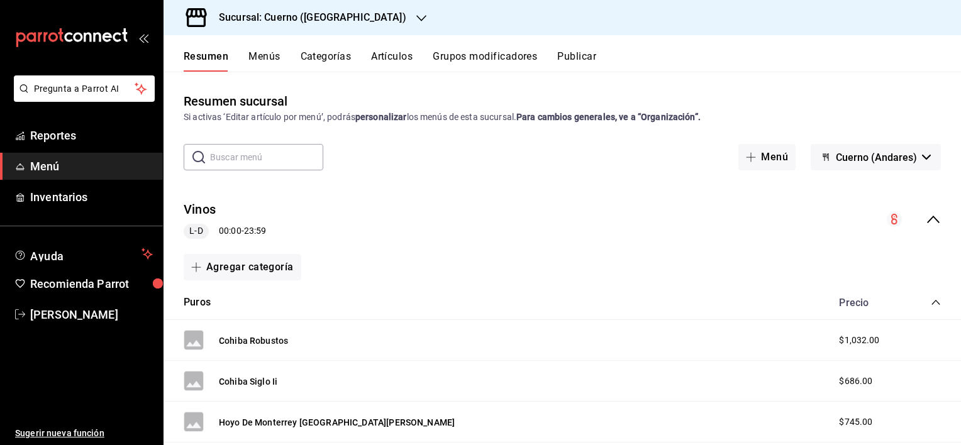
click at [216, 55] on button "Resumen" at bounding box center [206, 60] width 45 height 21
click at [79, 136] on span "Reportes" at bounding box center [91, 135] width 123 height 17
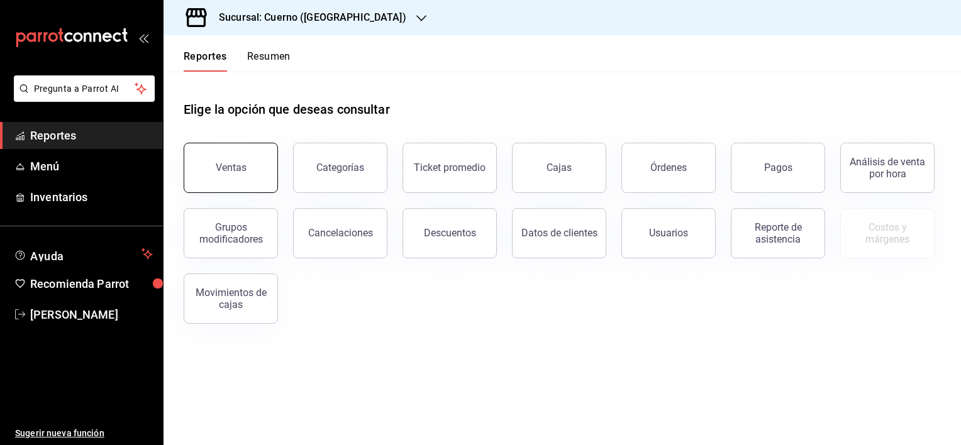
click at [254, 161] on button "Ventas" at bounding box center [231, 168] width 94 height 50
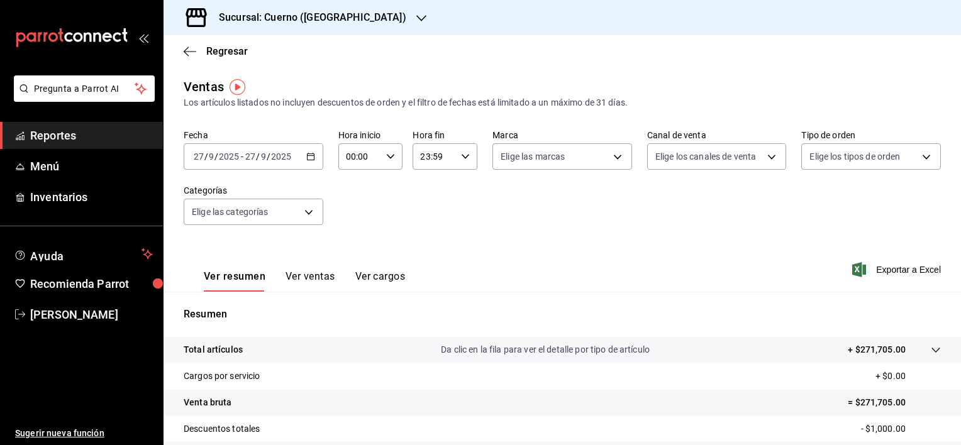
click at [312, 157] on \(Stroke\) "button" at bounding box center [311, 156] width 8 height 7
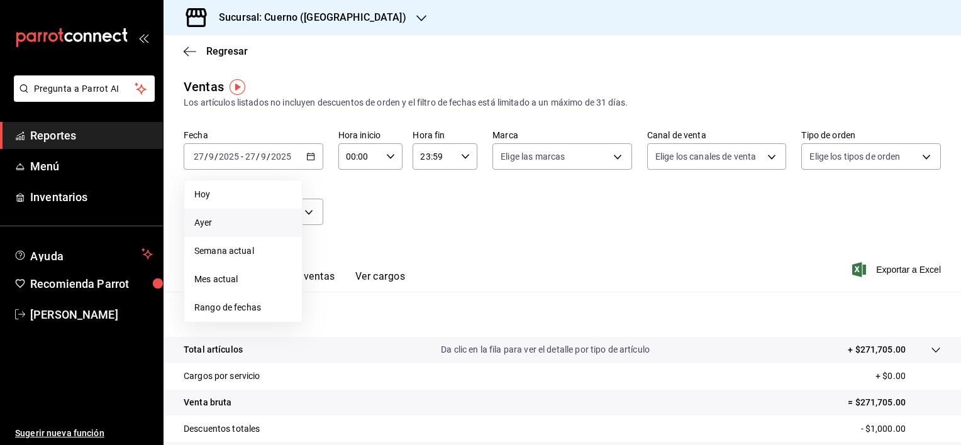
click at [233, 225] on span "Ayer" at bounding box center [242, 222] width 97 height 13
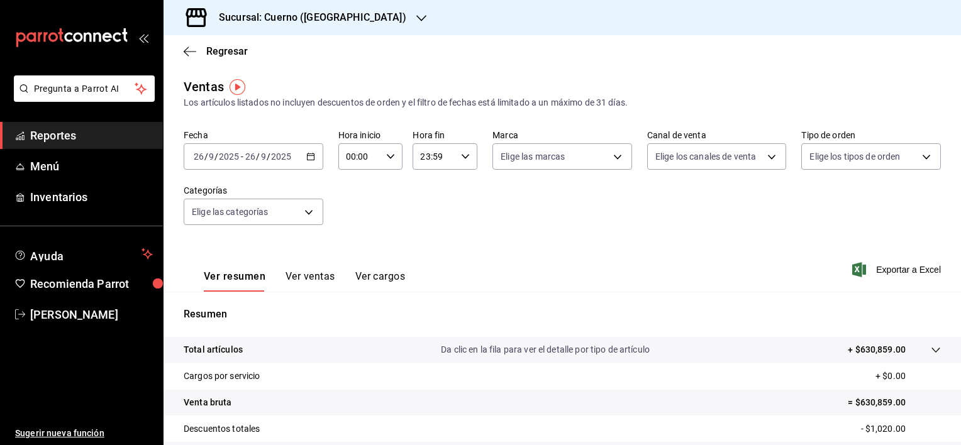
click at [286, 160] on input "2025" at bounding box center [280, 157] width 21 height 10
click at [257, 158] on span "/" at bounding box center [258, 157] width 4 height 10
click at [256, 157] on span "/" at bounding box center [258, 157] width 4 height 10
click at [309, 159] on icon "button" at bounding box center [310, 156] width 9 height 9
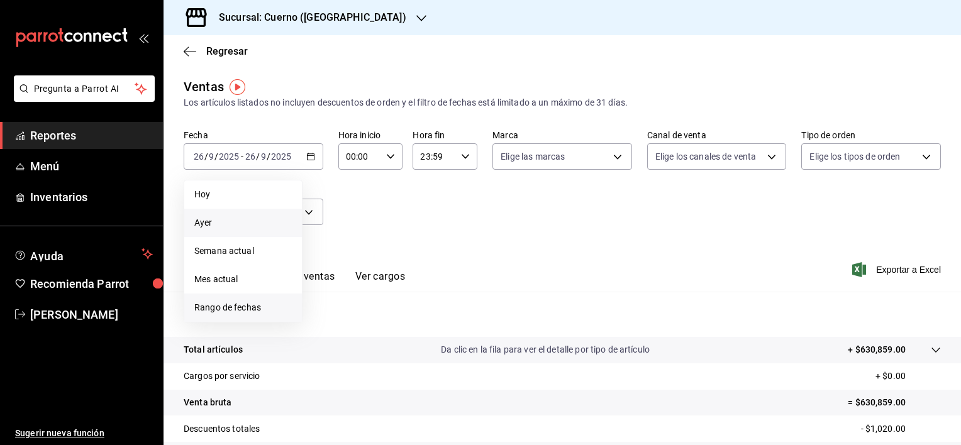
click at [243, 308] on span "Rango de fechas" at bounding box center [242, 307] width 97 height 13
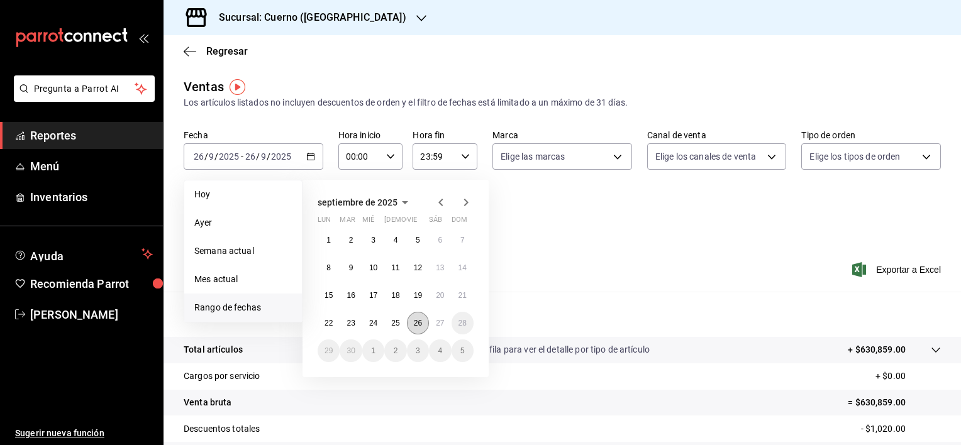
click at [417, 316] on button "26" at bounding box center [418, 323] width 22 height 23
drag, startPoint x: 435, startPoint y: 320, endPoint x: 445, endPoint y: 327, distance: 12.2
click at [445, 327] on button "27" at bounding box center [440, 323] width 22 height 23
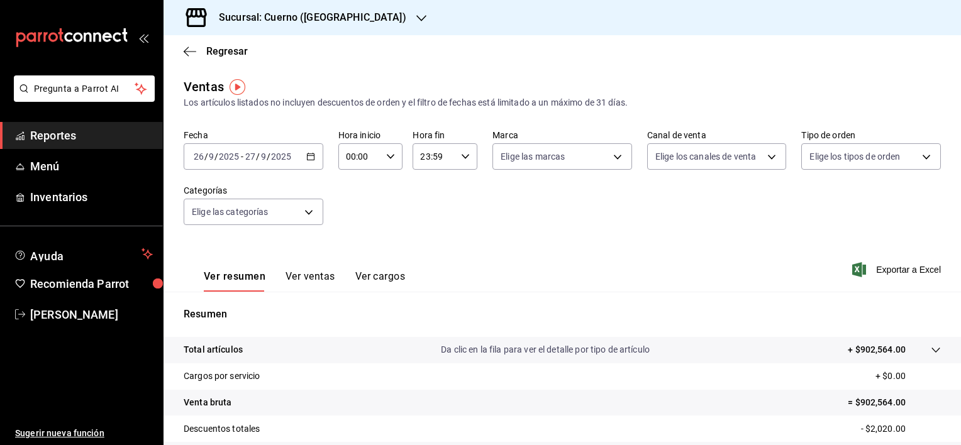
click at [387, 156] on icon "button" at bounding box center [390, 156] width 9 height 9
click at [352, 255] on button "02" at bounding box center [352, 248] width 27 height 25
type input "02:00"
click at [352, 267] on span "05" at bounding box center [353, 264] width 12 height 10
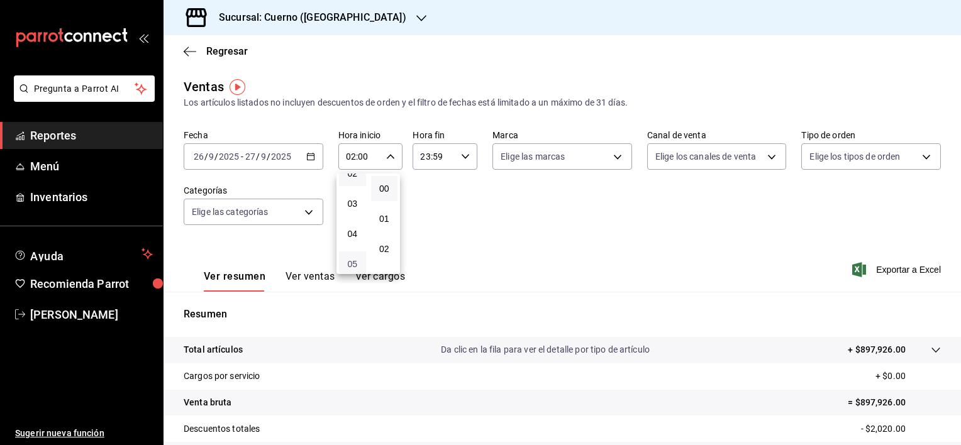
type input "05:00"
click at [460, 158] on div at bounding box center [480, 222] width 961 height 445
click at [461, 158] on icon "button" at bounding box center [465, 156] width 9 height 9
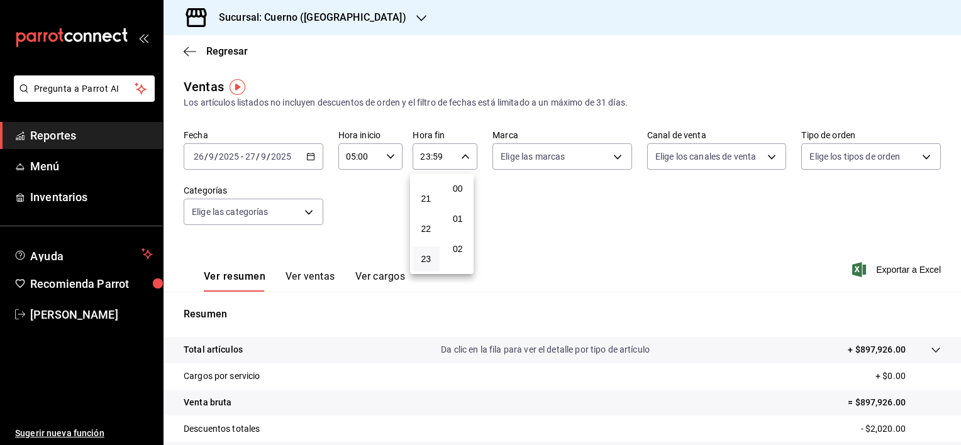
scroll to position [1741, 0]
click at [430, 259] on span "23" at bounding box center [426, 259] width 12 height 10
click at [426, 234] on button "22" at bounding box center [426, 228] width 27 height 25
type input "22:59"
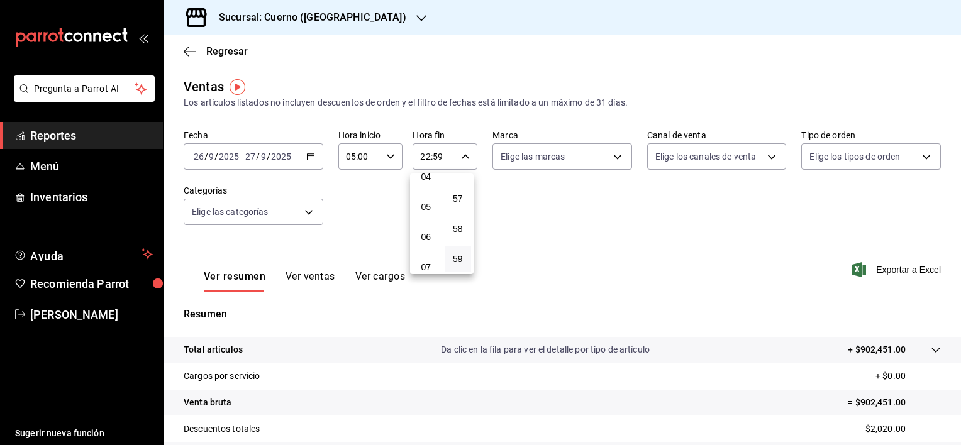
scroll to position [108, 0]
click at [426, 234] on span "05" at bounding box center [426, 232] width 12 height 10
type input "05:59"
click at [596, 241] on div at bounding box center [480, 222] width 961 height 445
click at [606, 155] on body "Pregunta a Parrot AI Reportes Menú Inventarios Ayuda Recomienda Parrot [PERSON_…" at bounding box center [480, 222] width 961 height 445
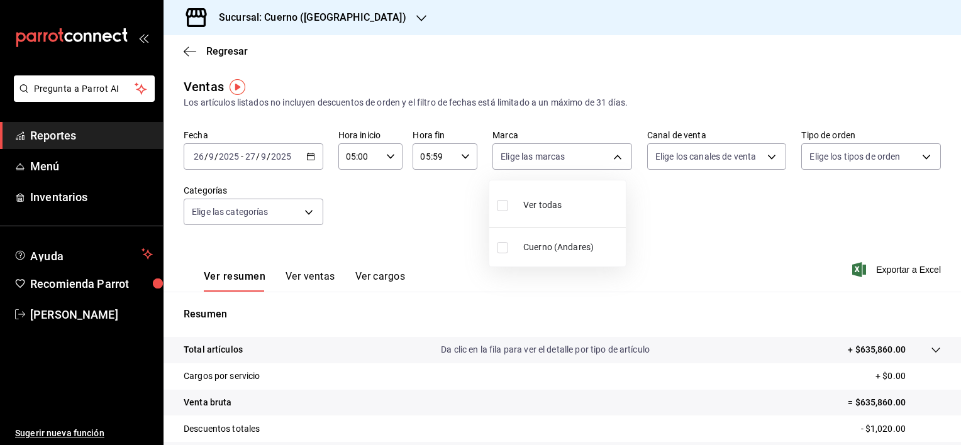
click at [558, 219] on li "Ver todas" at bounding box center [557, 204] width 136 height 37
type input "c9e961b9-bc29-480f-a65c-324ff110f526"
checkbox input "true"
click at [767, 154] on div at bounding box center [480, 222] width 961 height 445
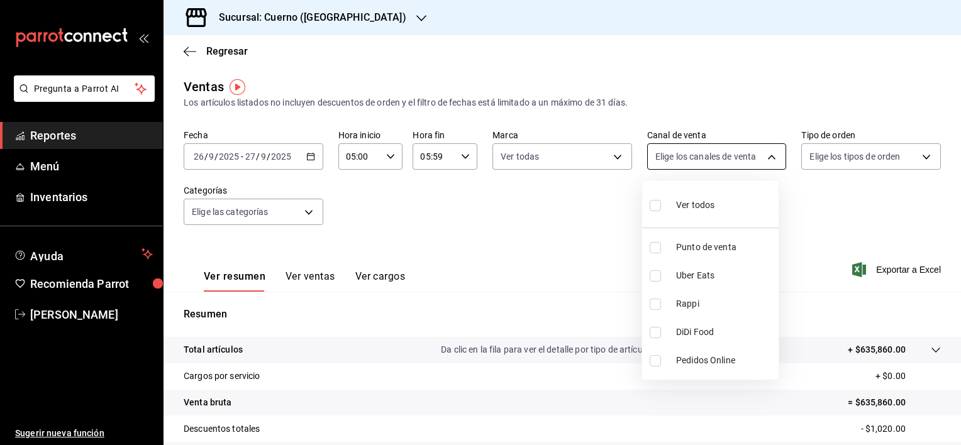
click at [767, 157] on body "Pregunta a Parrot AI Reportes Menú Inventarios Ayuda Recomienda Parrot [PERSON_…" at bounding box center [480, 222] width 961 height 445
click at [727, 204] on li "Ver todos" at bounding box center [710, 204] width 136 height 37
type input "PARROT,UBER_EATS,RAPPI,DIDI_FOOD,ONLINE"
checkbox input "true"
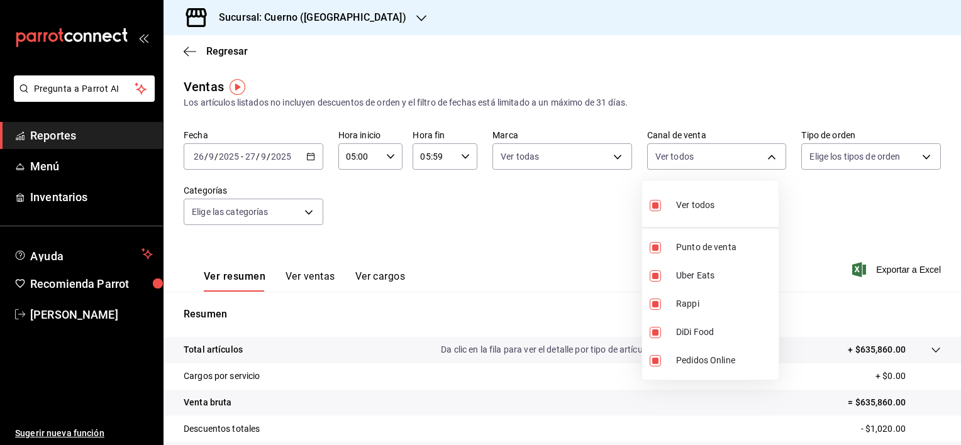
checkbox input "true"
click at [920, 157] on div at bounding box center [480, 222] width 961 height 445
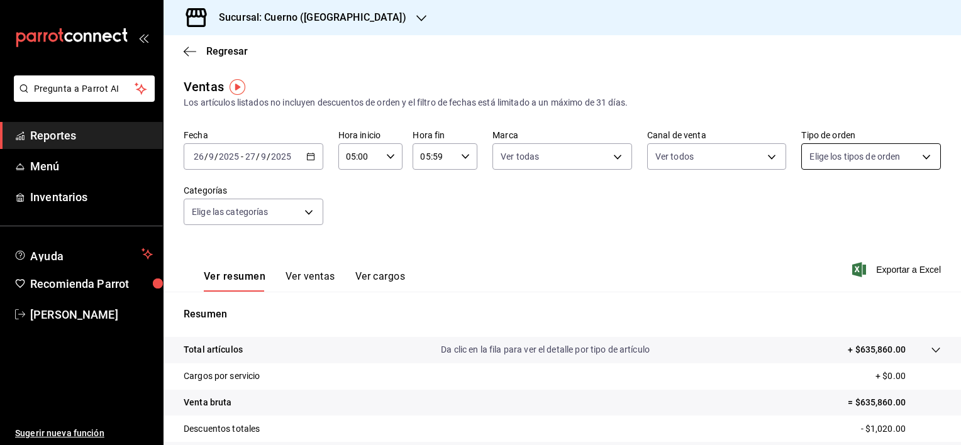
click at [918, 157] on body "Pregunta a Parrot AI Reportes Menú Inventarios Ayuda Recomienda Parrot [PERSON_…" at bounding box center [480, 222] width 961 height 445
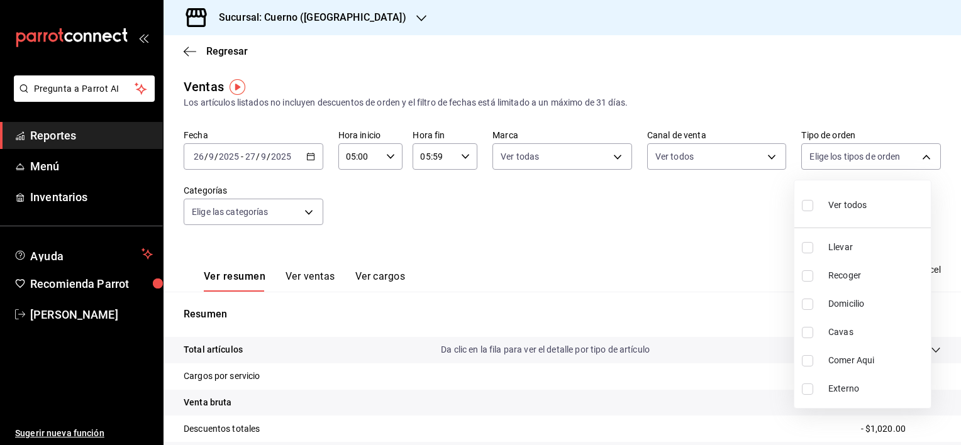
click at [882, 199] on li "Ver todos" at bounding box center [862, 204] width 136 height 37
type input "dfbf6a66-9e2c-4531-8c07-cb6fdb35851c,965fb10a-4951-4111-90b6-db3caf29f93a,2f3c6…"
checkbox input "true"
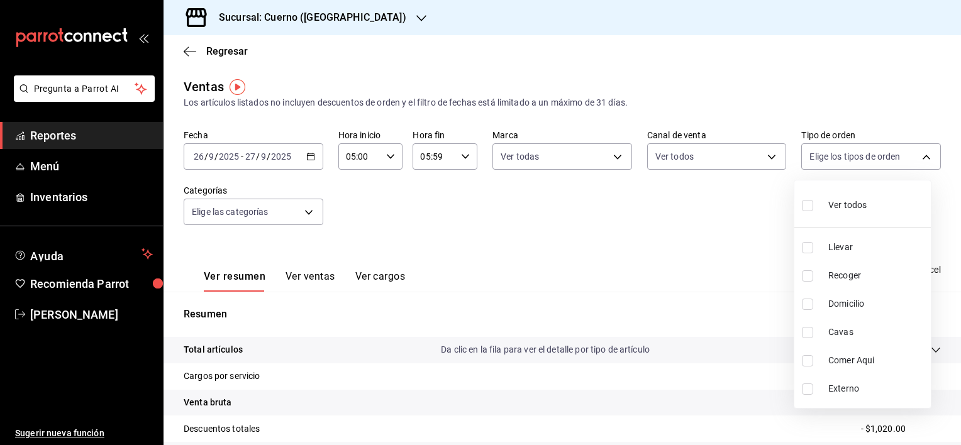
checkbox input "true"
click at [307, 211] on div at bounding box center [480, 222] width 961 height 445
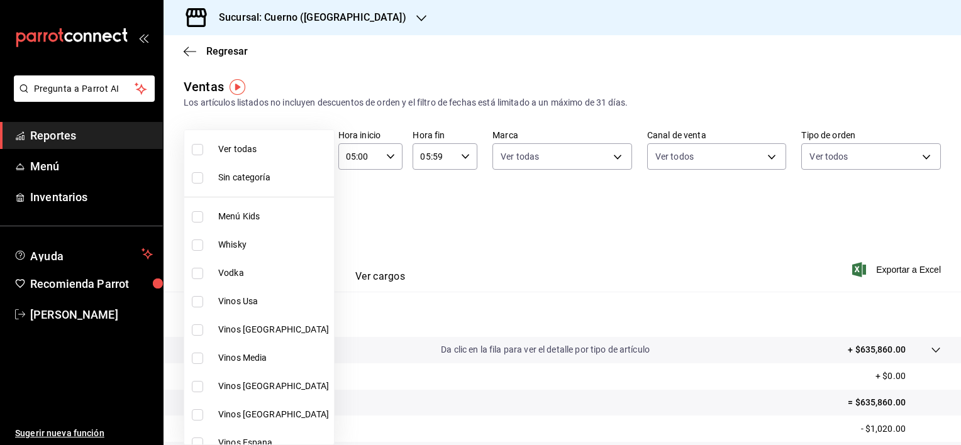
click at [307, 211] on body "Pregunta a Parrot AI Reportes Menú Inventarios Ayuda Recomienda Parrot [PERSON_…" at bounding box center [480, 222] width 961 height 445
click at [262, 155] on span "Ver todas" at bounding box center [273, 149] width 111 height 13
type input "a99b9eb1-d5e4-4ca6-a53e-4c42022e859a,8d843363-7b8b-4002-90a0-c01944697fe5,d20f9…"
checkbox input "true"
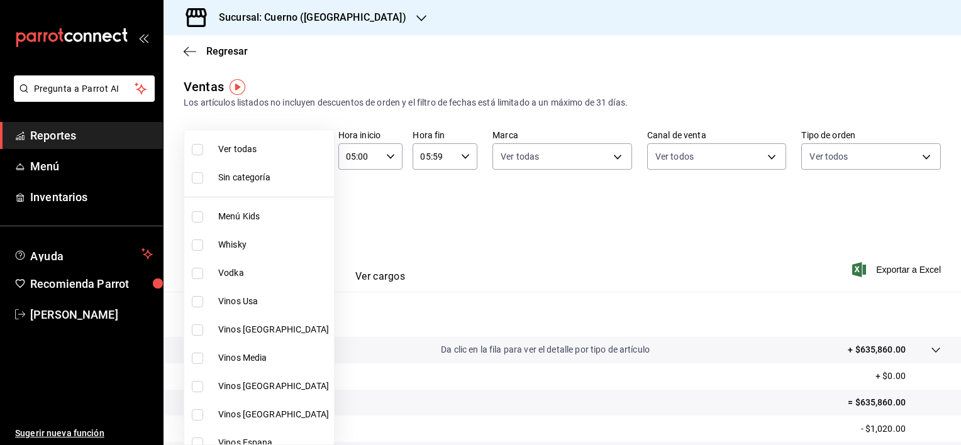
checkbox input "true"
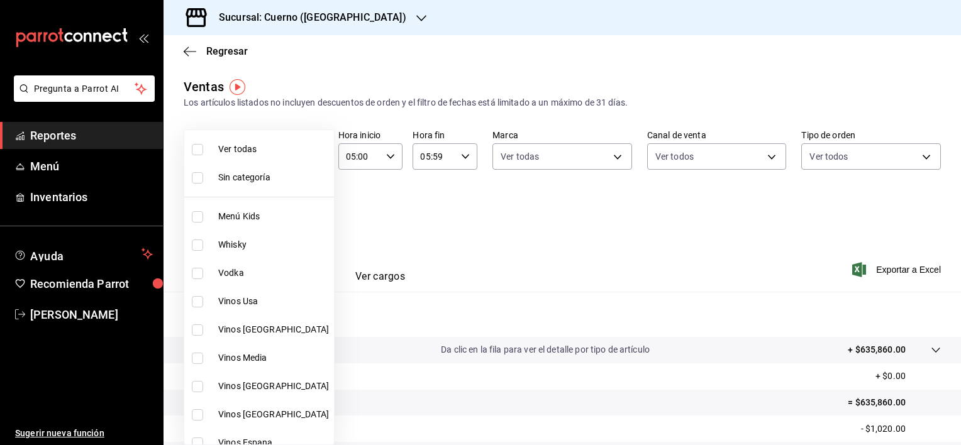
checkbox input "true"
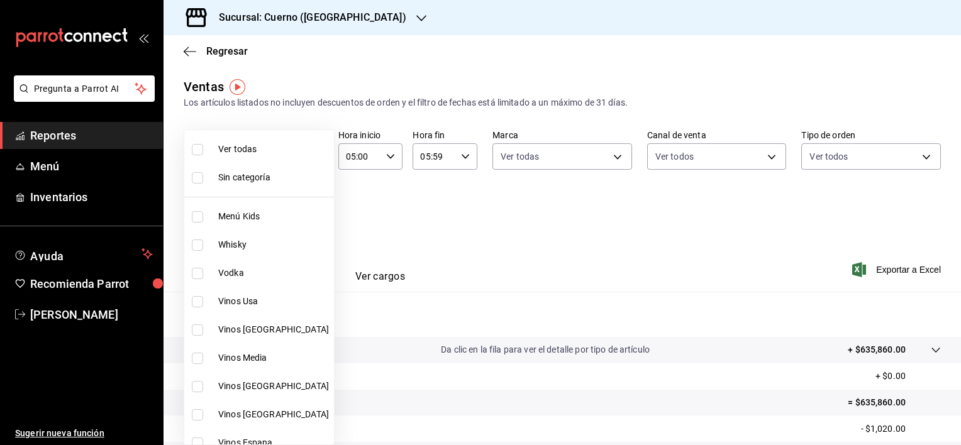
checkbox input "true"
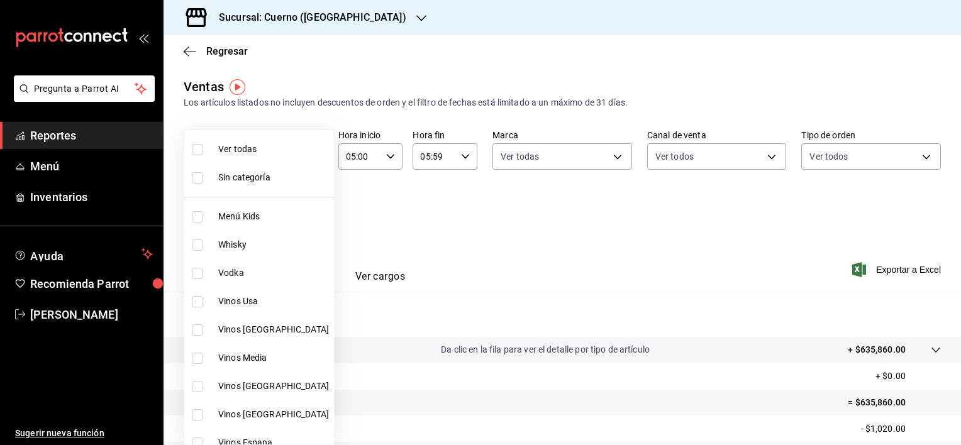
checkbox input "true"
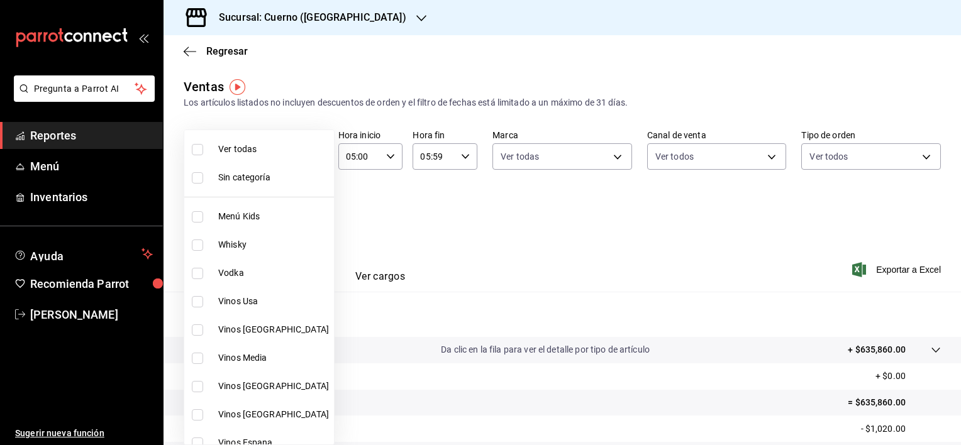
checkbox input "true"
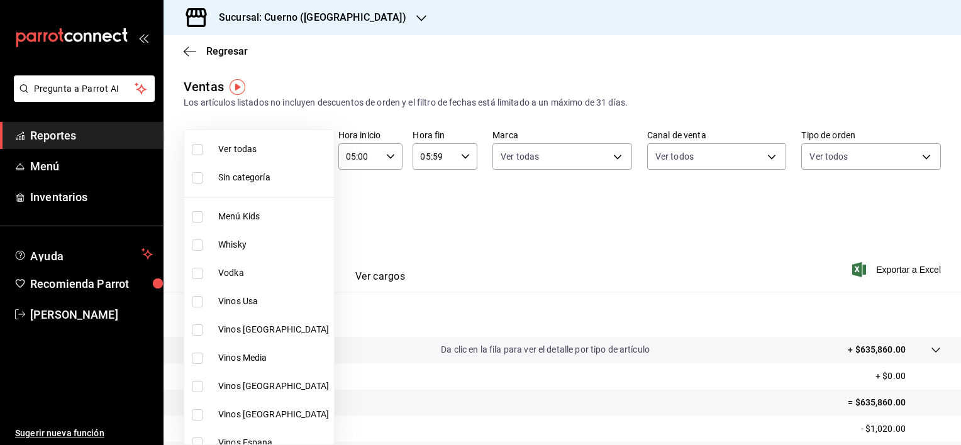
checkbox input "true"
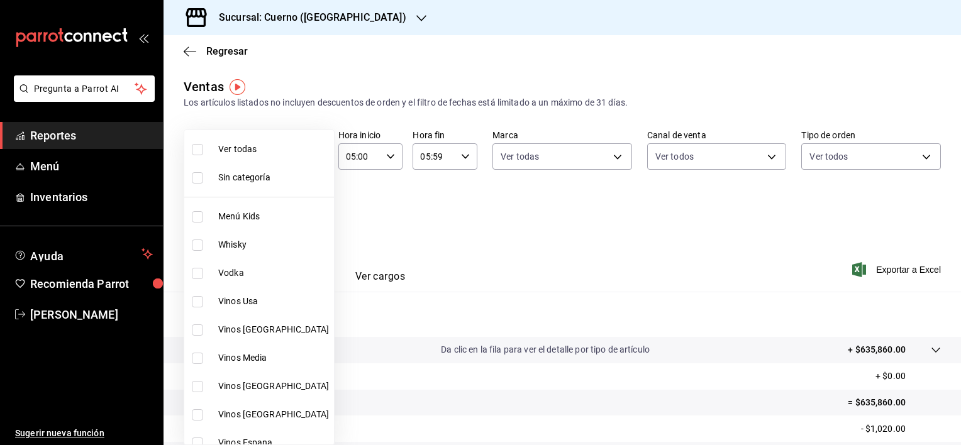
checkbox input "true"
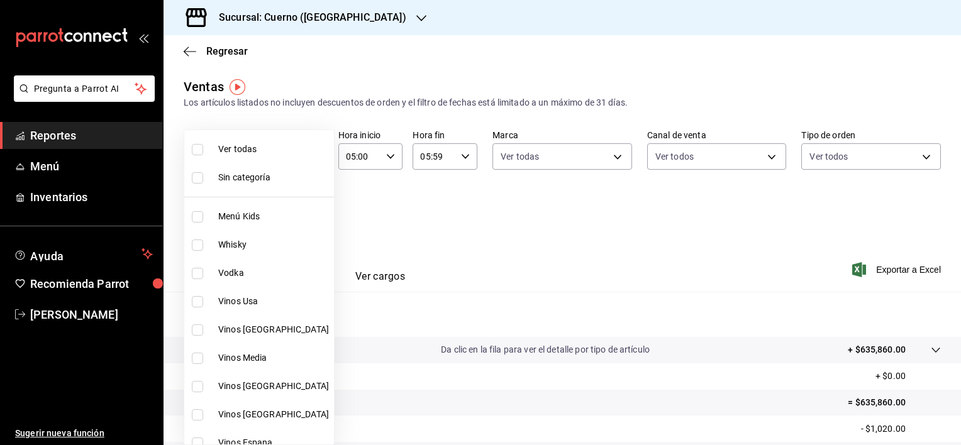
checkbox input "true"
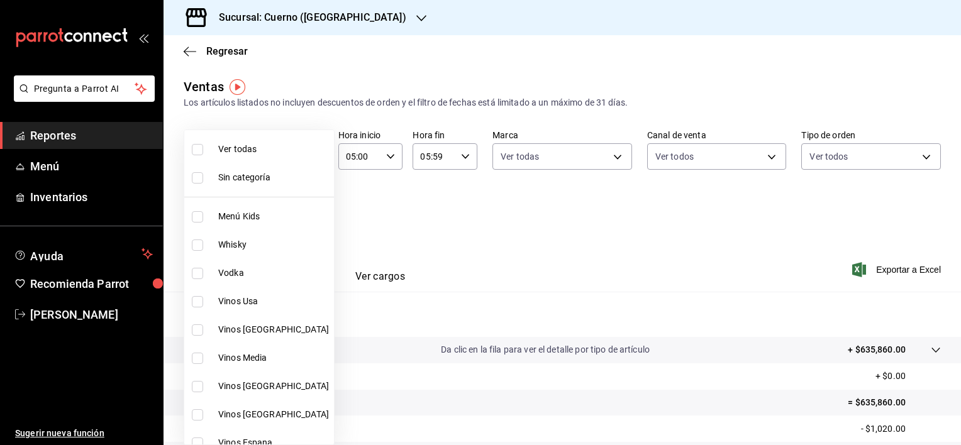
checkbox input "true"
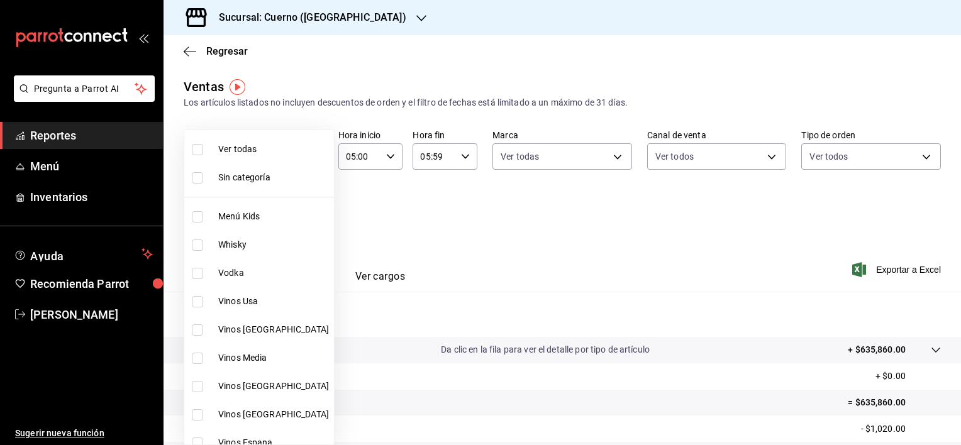
checkbox input "true"
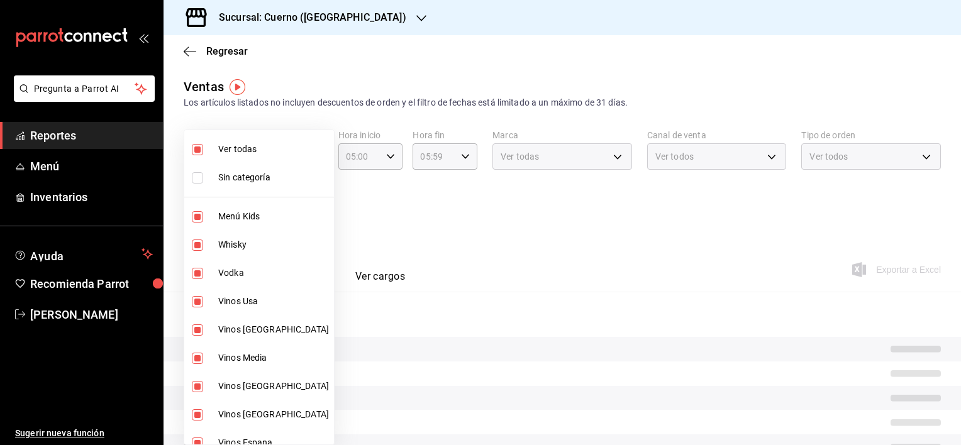
click at [673, 234] on div at bounding box center [480, 222] width 961 height 445
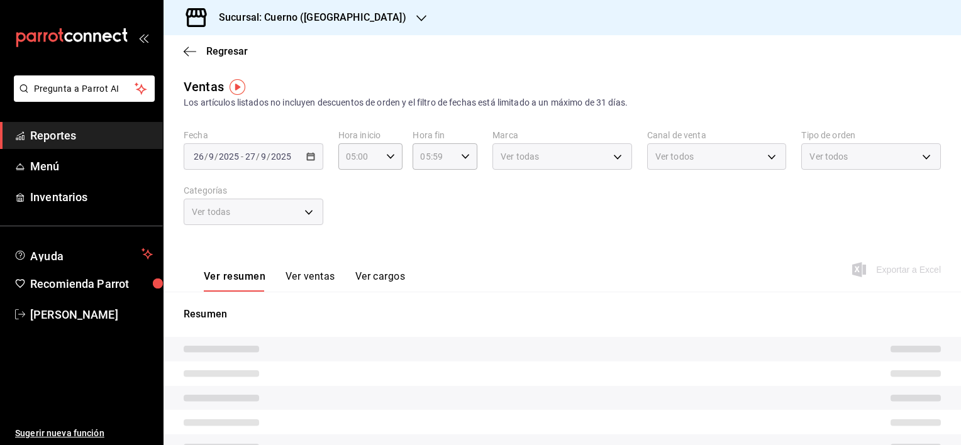
click at [318, 279] on button "Ver ventas" at bounding box center [311, 280] width 50 height 21
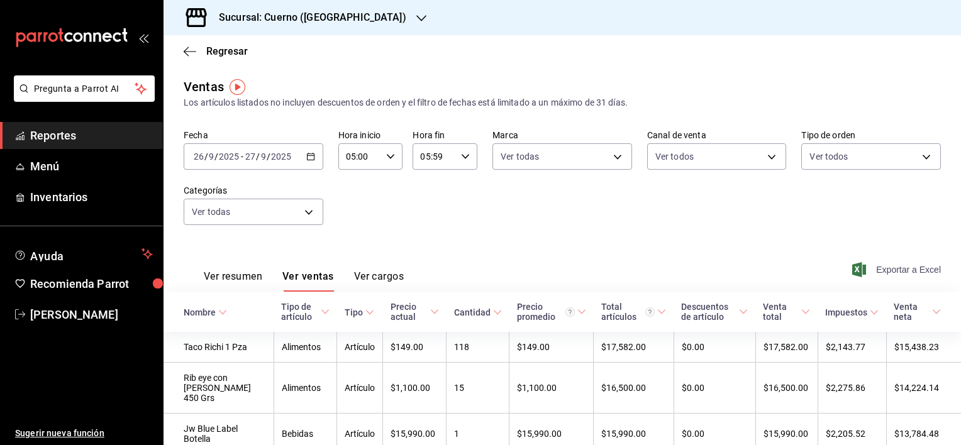
click at [915, 271] on span "Exportar a Excel" at bounding box center [898, 269] width 86 height 15
click at [765, 157] on body "Pregunta a Parrot AI Reportes Menú Inventarios Ayuda Recomienda Parrot [PERSON_…" at bounding box center [480, 222] width 961 height 445
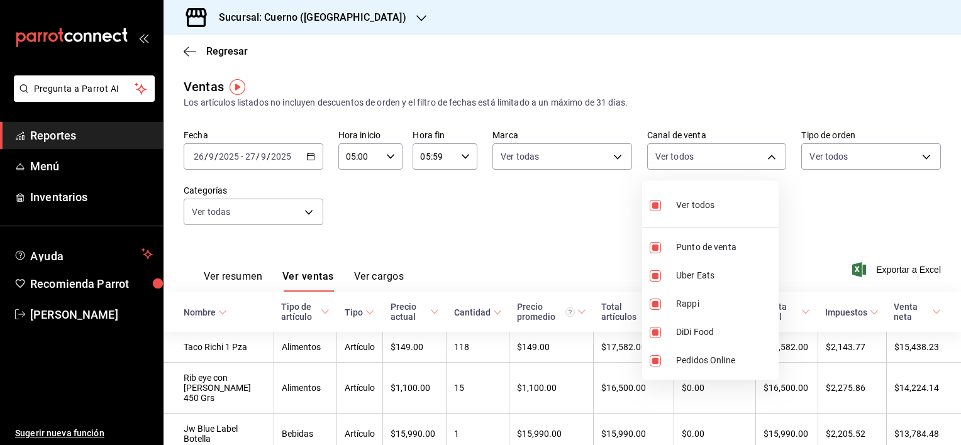
click at [919, 156] on div at bounding box center [480, 222] width 961 height 445
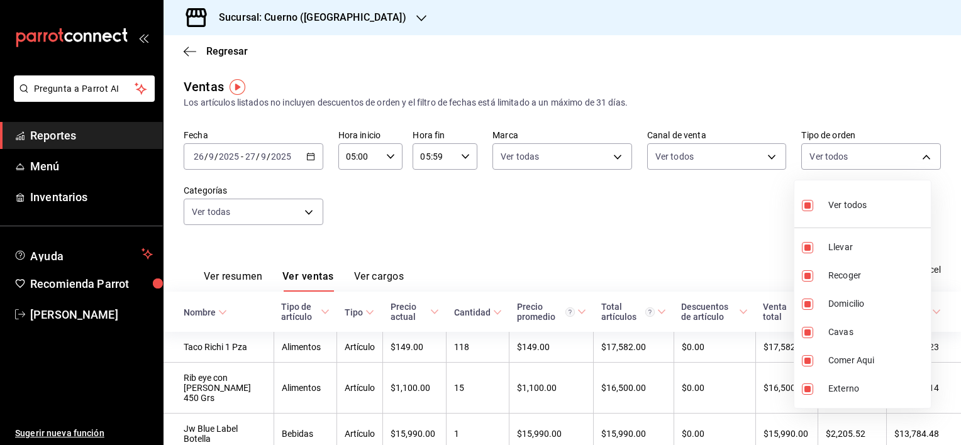
click at [919, 156] on body "Pregunta a Parrot AI Reportes Menú Inventarios Ayuda Recomienda Parrot [PERSON_…" at bounding box center [480, 222] width 961 height 445
click at [306, 211] on div at bounding box center [480, 222] width 961 height 445
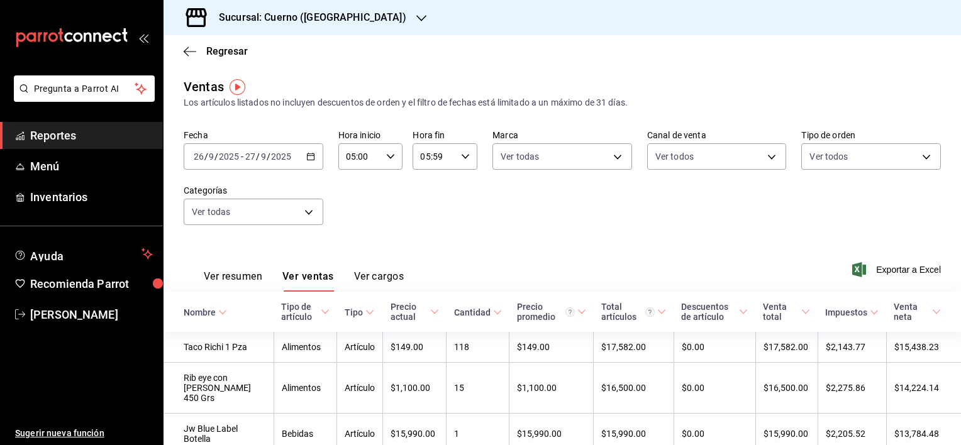
click at [306, 211] on body "Pregunta a Parrot AI Reportes Menú Inventarios Ayuda Recomienda Parrot [PERSON_…" at bounding box center [480, 222] width 961 height 445
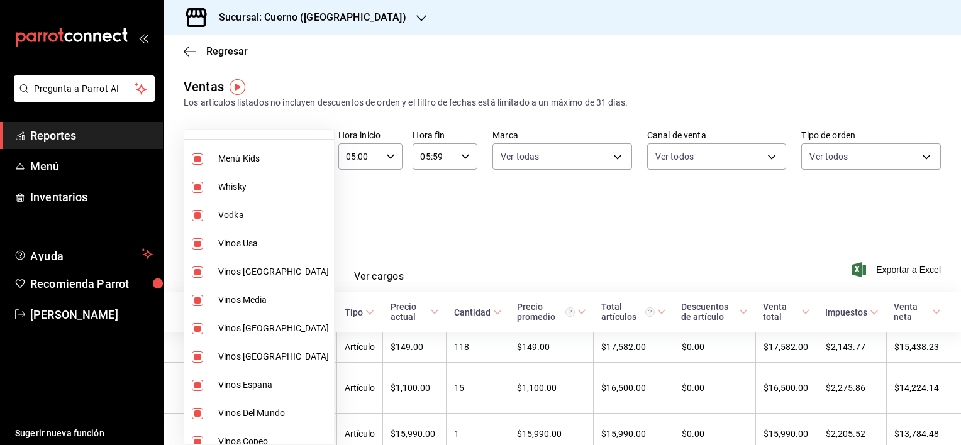
scroll to position [52, 0]
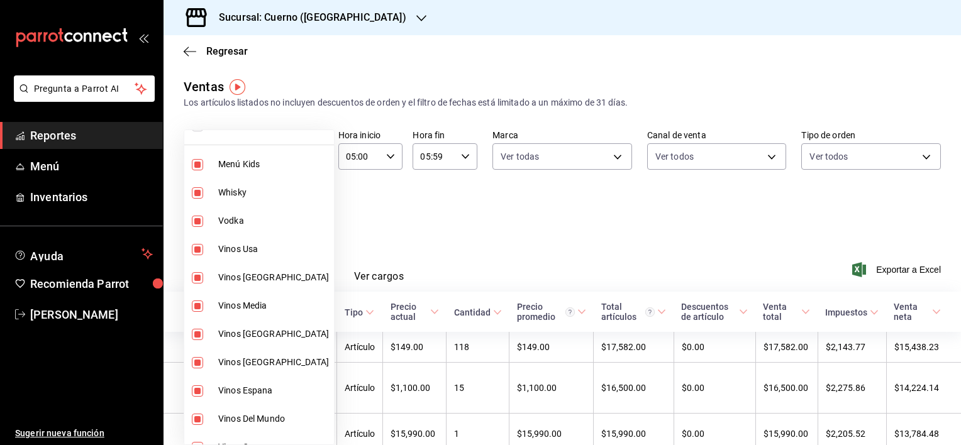
click at [202, 193] on input "checkbox" at bounding box center [197, 192] width 11 height 11
checkbox input "false"
type input "a99b9eb1-d5e4-4ca6-a53e-4c42022e859a,d20f9d18-5e0f-4b53-b5be-0a43d5f086e3,80c71…"
checkbox input "false"
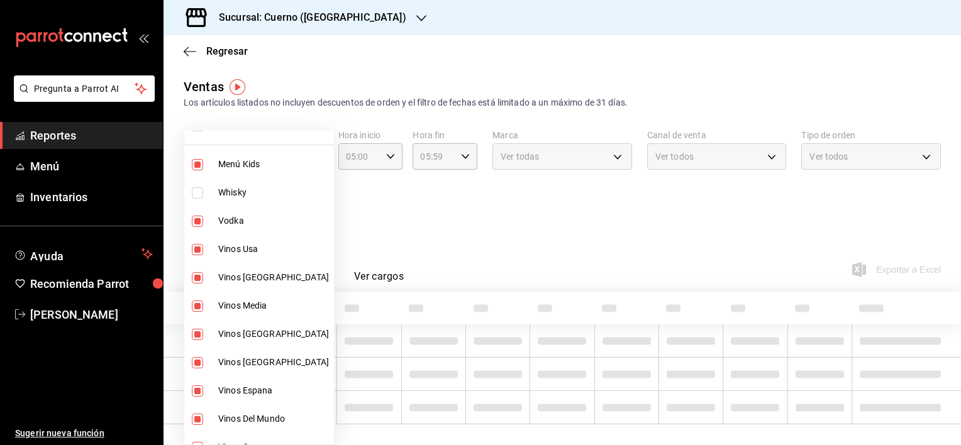
click at [199, 223] on input "checkbox" at bounding box center [197, 221] width 11 height 11
checkbox input "false"
type input "a99b9eb1-d5e4-4ca6-a53e-4c42022e859a,80c71337-f30c-44d9-a1dc-277a6ddcf72e,36d52…"
click at [199, 244] on input "checkbox" at bounding box center [197, 249] width 11 height 11
checkbox input "false"
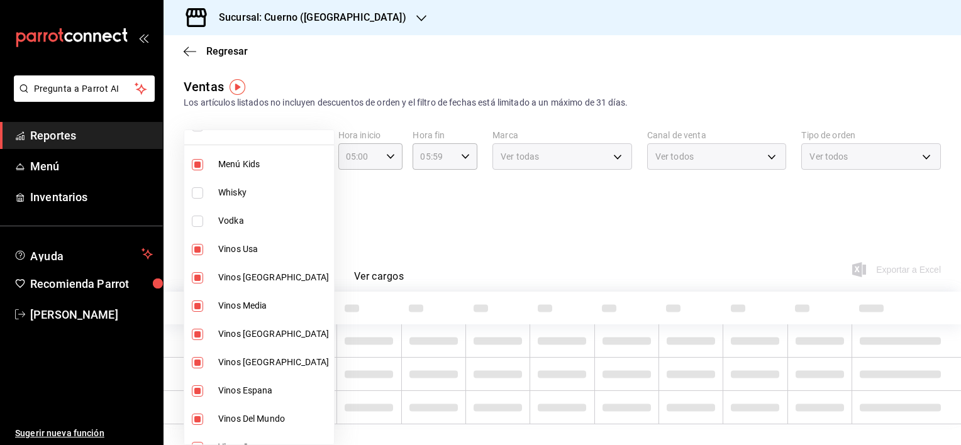
type input "a99b9eb1-d5e4-4ca6-a53e-4c42022e859a,36d524d5-d71c-4ade-84e6-ca04b88186a6,766b3…"
click at [203, 276] on label at bounding box center [200, 277] width 16 height 11
click at [203, 276] on input "checkbox" at bounding box center [197, 277] width 11 height 11
checkbox input "true"
type input "a99b9eb1-d5e4-4ca6-a53e-4c42022e859a,766b3354-7760-4ac6-93ed-9bce87dc2db5,9be64…"
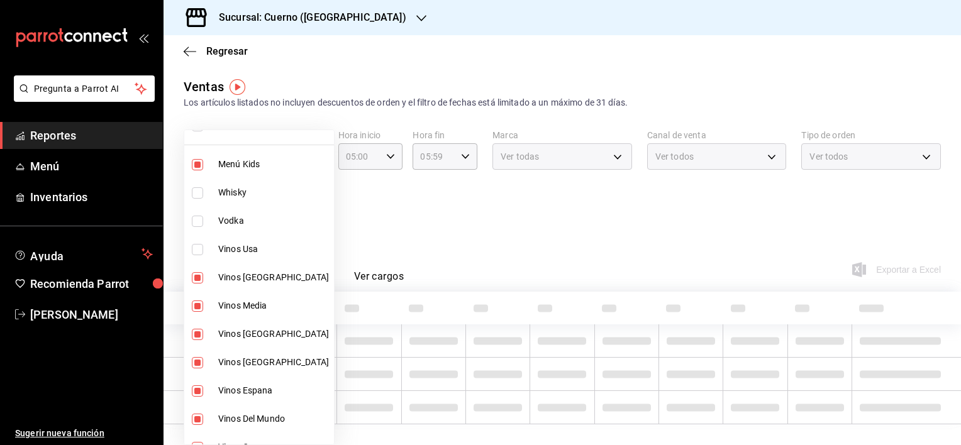
click at [194, 282] on input "checkbox" at bounding box center [197, 277] width 11 height 11
checkbox input "false"
type input "a99b9eb1-d5e4-4ca6-a53e-4c42022e859a,766b3354-7760-4ac6-93ed-9bce87dc2db5,9be64…"
click at [199, 306] on input "checkbox" at bounding box center [197, 306] width 11 height 11
checkbox input "false"
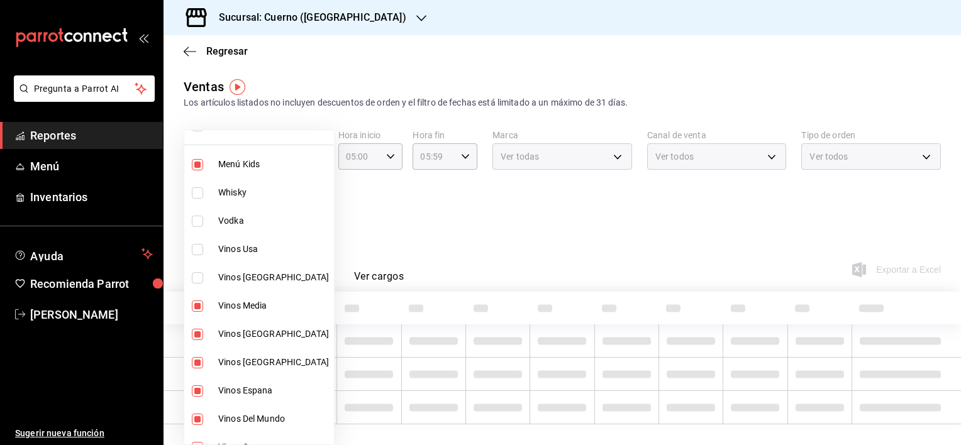
type input "a99b9eb1-d5e4-4ca6-a53e-4c42022e859a,9be64272-837d-4c86-b1fb-5c36685c0224,78b10…"
click at [199, 335] on input "checkbox" at bounding box center [197, 334] width 11 height 11
checkbox input "false"
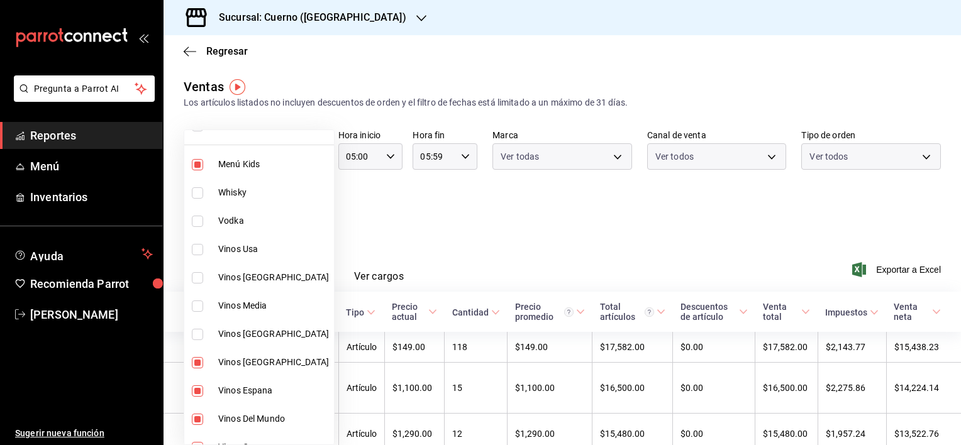
type input "a99b9eb1-d5e4-4ca6-a53e-4c42022e859a,78b10322-8381-4854-9b6b-75ba1ddfad47,b8b5c…"
click at [199, 363] on input "checkbox" at bounding box center [197, 362] width 11 height 11
checkbox input "false"
type input "a99b9eb1-d5e4-4ca6-a53e-4c42022e859a,b8b5c45d-4da6-4a77-bdc8-e53d61d9dd7c,32575…"
click at [201, 391] on input "checkbox" at bounding box center [197, 391] width 11 height 11
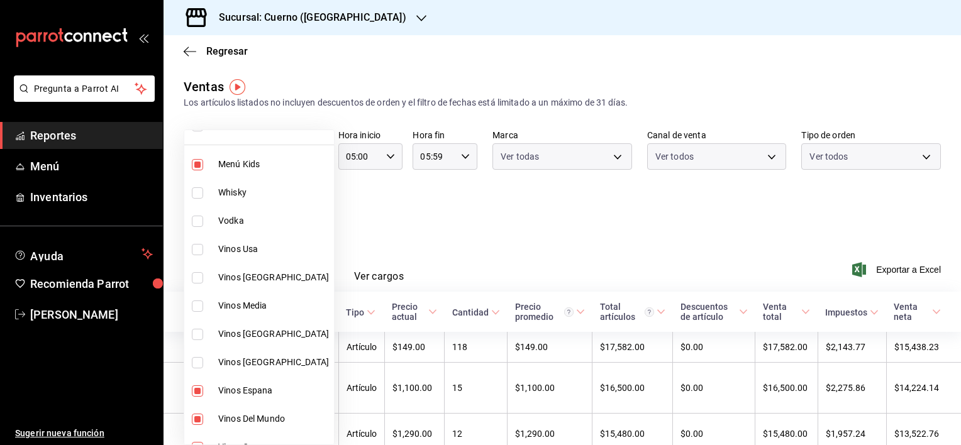
checkbox input "false"
type input "a99b9eb1-d5e4-4ca6-a53e-4c42022e859a,32575238-a5f8-43fd-af3f-2f9de7c2893a,198cc…"
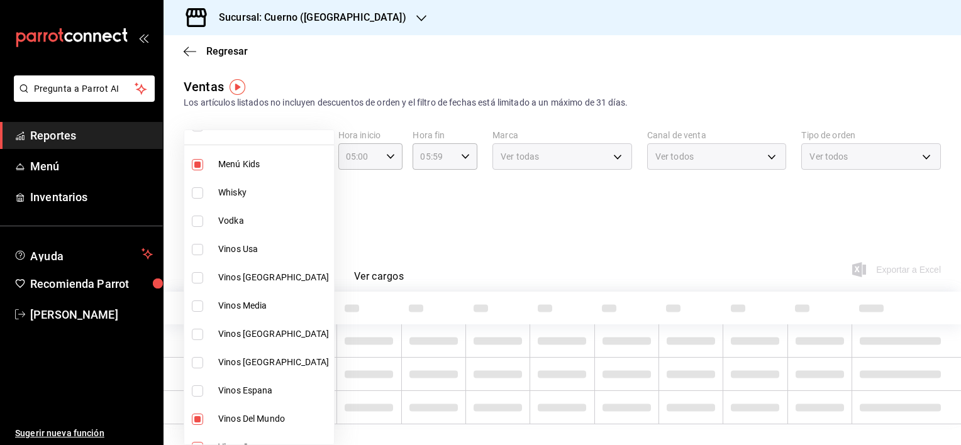
click at [199, 418] on input "checkbox" at bounding box center [197, 419] width 11 height 11
checkbox input "false"
type input "a99b9eb1-d5e4-4ca6-a53e-4c42022e859a,198ccc72-d062-4f90-a2f4-29ebd6f2b524,5c46f…"
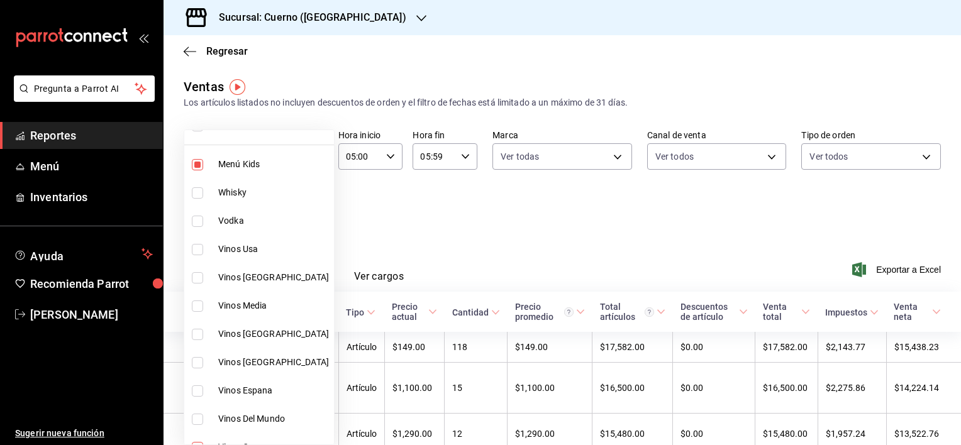
drag, startPoint x: 334, startPoint y: 197, endPoint x: 333, endPoint y: 230, distance: 33.3
click at [333, 230] on div at bounding box center [480, 222] width 961 height 445
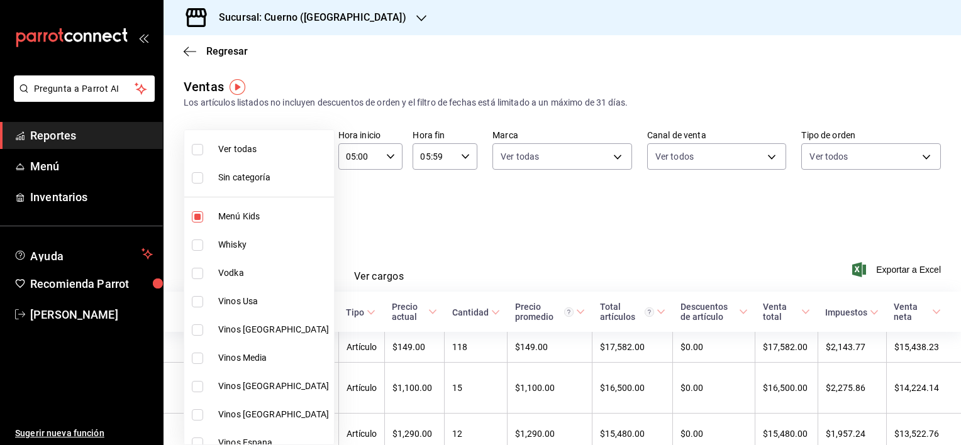
click at [312, 209] on body "Pregunta a Parrot AI Reportes Menú Inventarios Ayuda Recomienda Parrot [PERSON_…" at bounding box center [480, 222] width 961 height 445
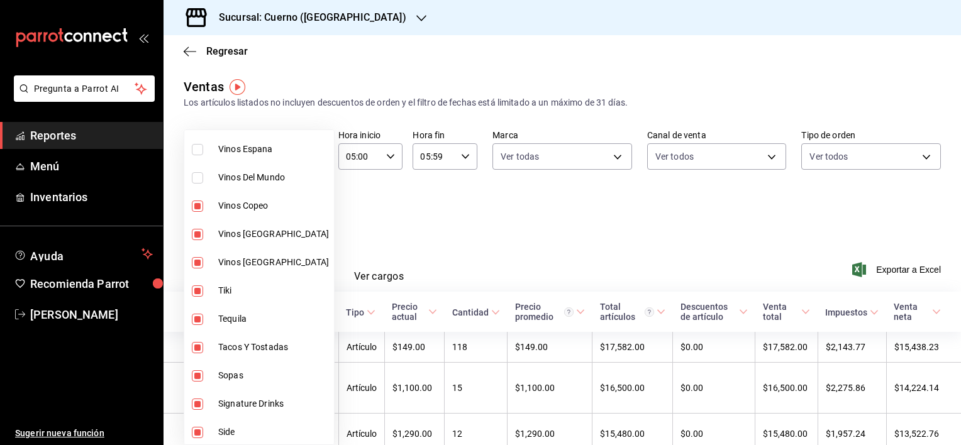
scroll to position [299, 0]
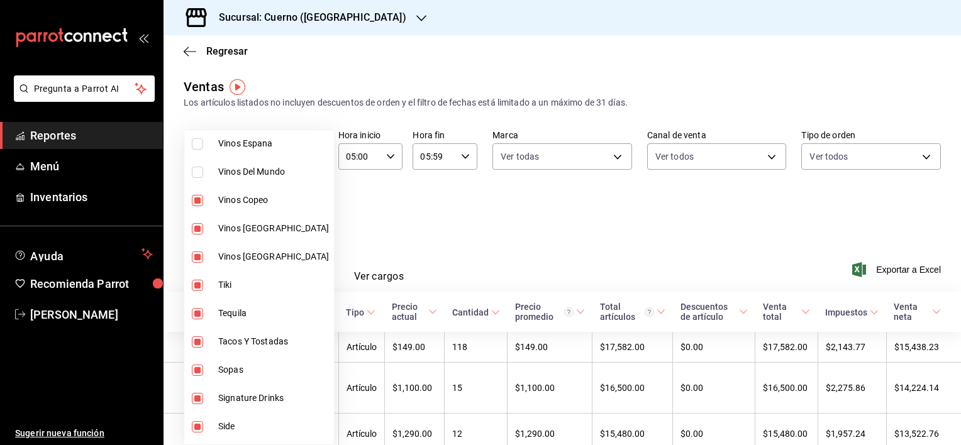
click at [196, 199] on input "checkbox" at bounding box center [197, 200] width 11 height 11
checkbox input "false"
type input "a99b9eb1-d5e4-4ca6-a53e-4c42022e859a,5c46f4f4-2639-482e-8918-38d8fb72b23c,48be3…"
click at [194, 230] on input "checkbox" at bounding box center [197, 228] width 11 height 11
checkbox input "false"
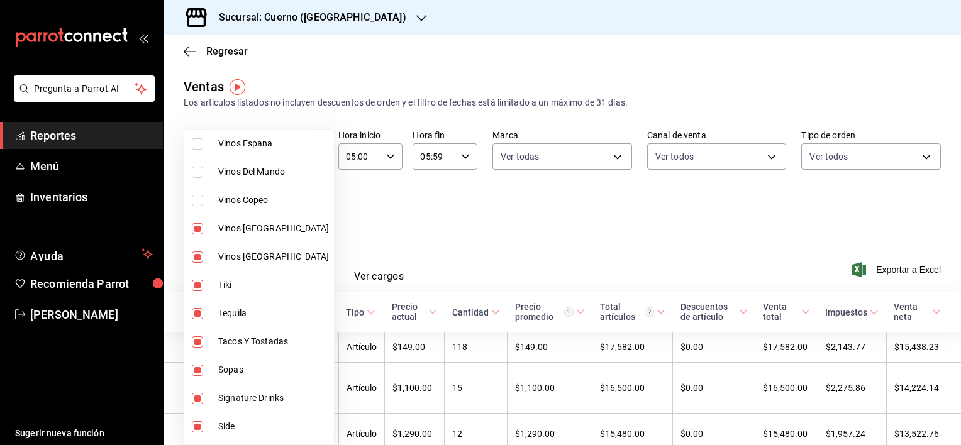
type input "a99b9eb1-d5e4-4ca6-a53e-4c42022e859a,48be3902-ec41-4d01-8ffe-54ae4e9a15cc,40200…"
click at [199, 258] on input "checkbox" at bounding box center [197, 257] width 11 height 11
checkbox input "false"
type input "a99b9eb1-d5e4-4ca6-a53e-4c42022e859a,40200ad2-05ee-40da-8aed-aa69b068bb72,d13cc…"
click at [198, 317] on input "checkbox" at bounding box center [197, 313] width 11 height 11
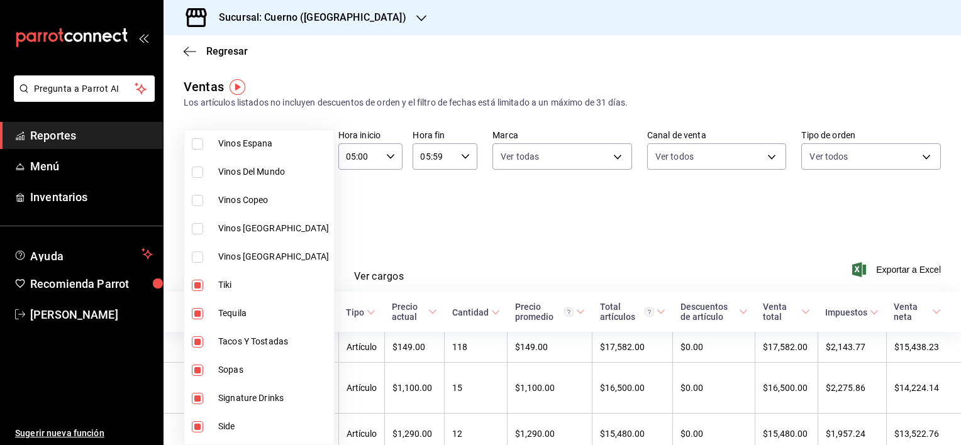
checkbox input "false"
type input "a99b9eb1-d5e4-4ca6-a53e-4c42022e859a,40200ad2-05ee-40da-8aed-aa69b068bb72,d59d3…"
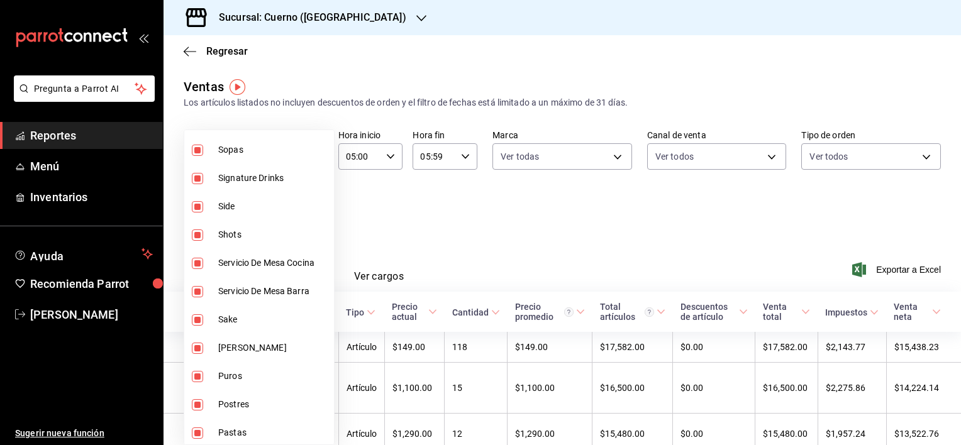
scroll to position [516, 0]
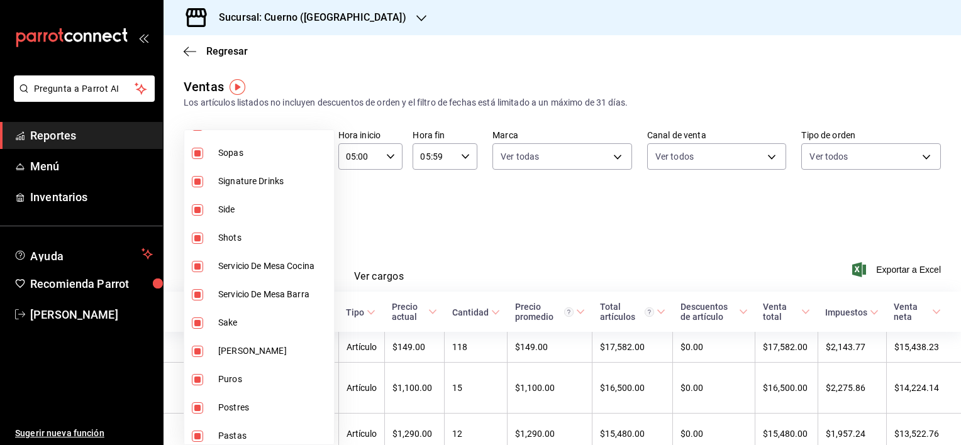
click at [201, 181] on input "checkbox" at bounding box center [197, 181] width 11 height 11
checkbox input "false"
type input "a99b9eb1-d5e4-4ca6-a53e-4c42022e859a,40200ad2-05ee-40da-8aed-aa69b068bb72,d59d3…"
click at [201, 325] on input "checkbox" at bounding box center [197, 323] width 11 height 11
checkbox input "false"
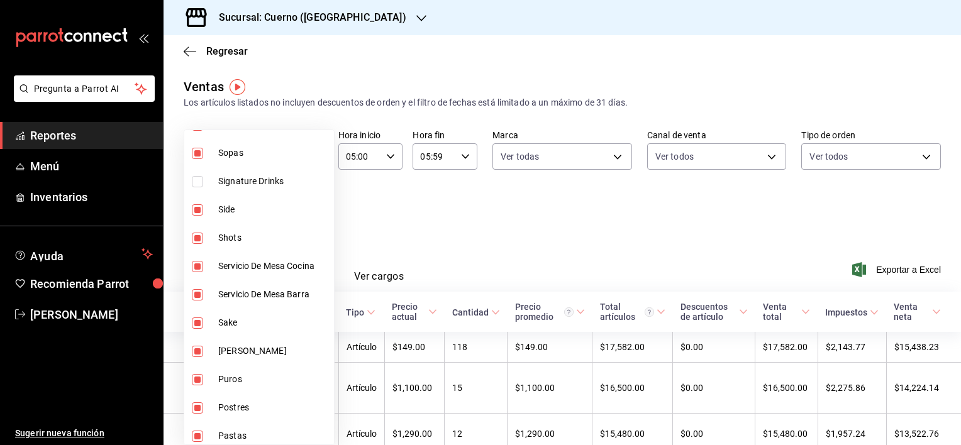
type input "a99b9eb1-d5e4-4ca6-a53e-4c42022e859a,40200ad2-05ee-40da-8aed-aa69b068bb72,d59d3…"
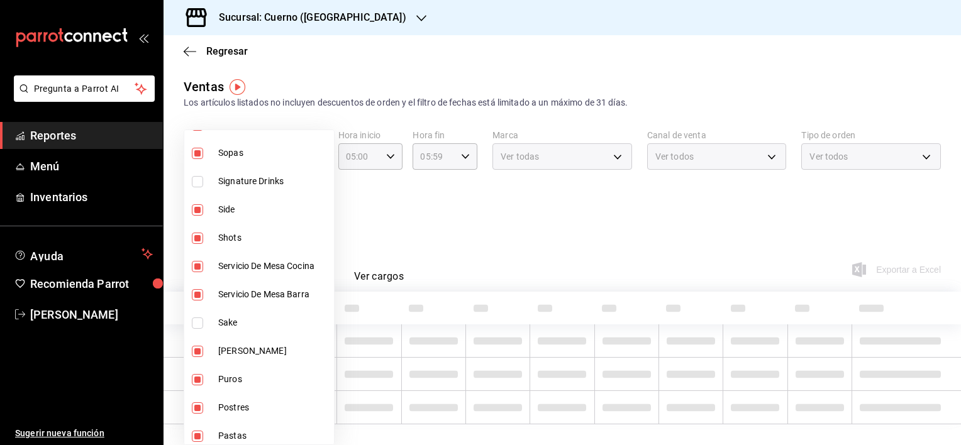
click at [197, 347] on input "checkbox" at bounding box center [197, 351] width 11 height 11
checkbox input "false"
type input "a99b9eb1-d5e4-4ca6-a53e-4c42022e859a,40200ad2-05ee-40da-8aed-aa69b068bb72,d59d3…"
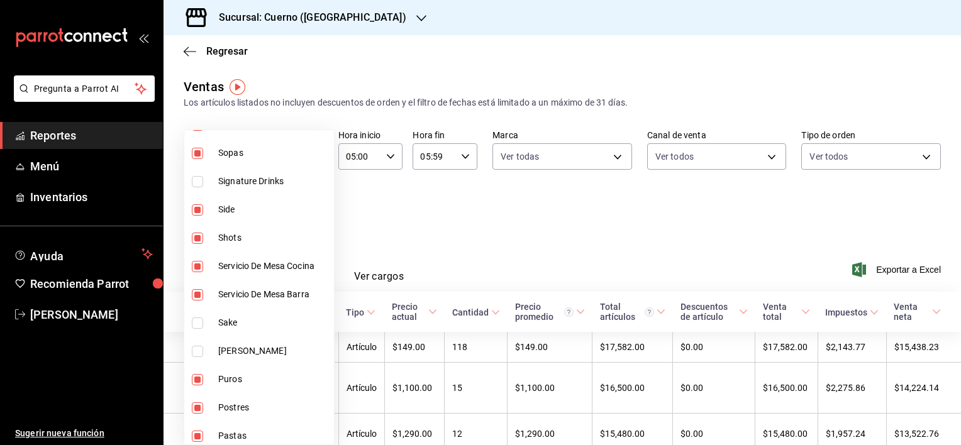
click at [199, 378] on input "checkbox" at bounding box center [197, 379] width 11 height 11
checkbox input "false"
type input "a99b9eb1-d5e4-4ca6-a53e-4c42022e859a,40200ad2-05ee-40da-8aed-aa69b068bb72,d59d3…"
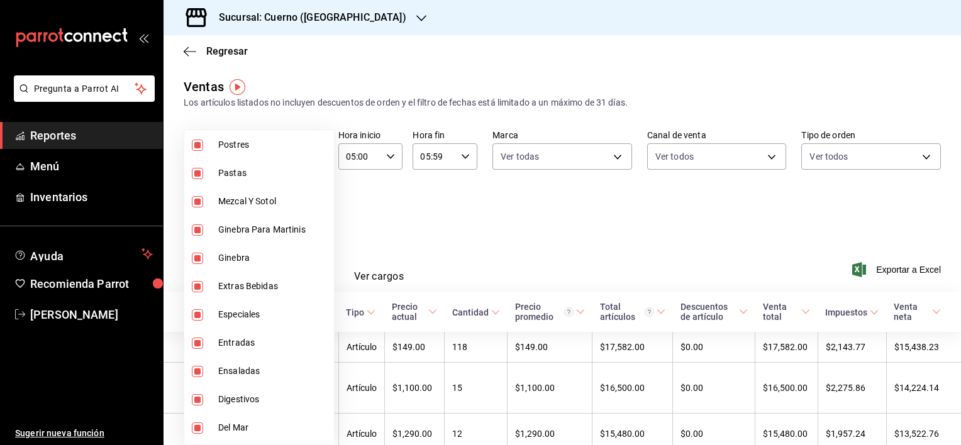
scroll to position [790, 0]
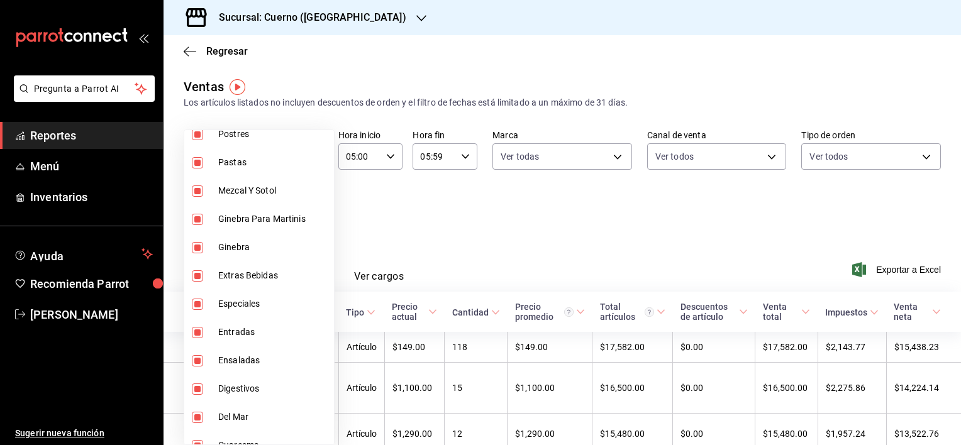
click at [196, 194] on input "checkbox" at bounding box center [197, 191] width 11 height 11
checkbox input "false"
type input "a99b9eb1-d5e4-4ca6-a53e-4c42022e859a,40200ad2-05ee-40da-8aed-aa69b068bb72,d59d3…"
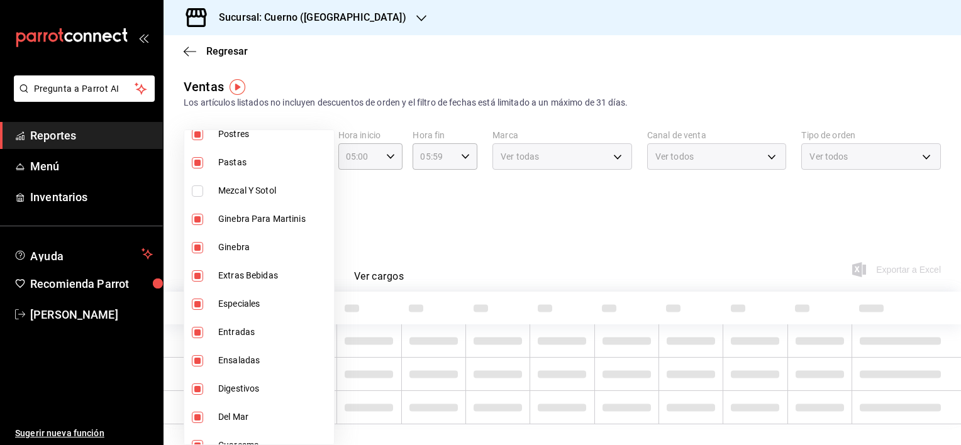
click at [197, 217] on input "checkbox" at bounding box center [197, 219] width 11 height 11
checkbox input "false"
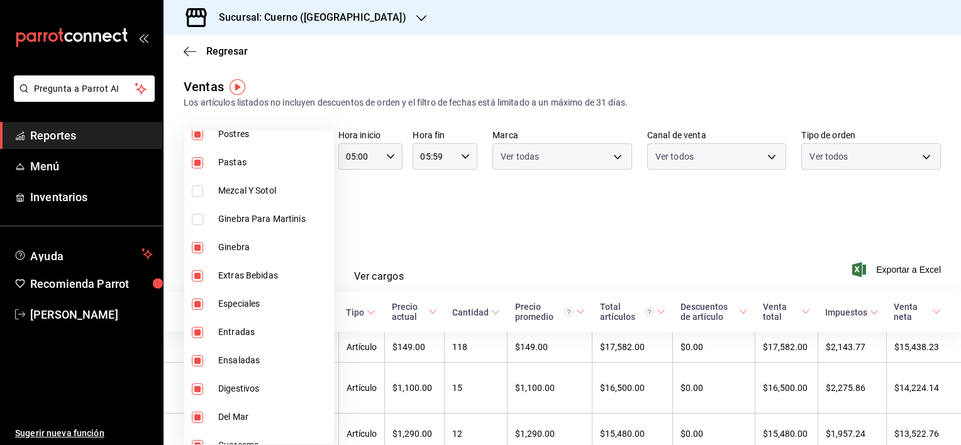
type input "a99b9eb1-d5e4-4ca6-a53e-4c42022e859a,40200ad2-05ee-40da-8aed-aa69b068bb72,d59d3…"
click at [196, 250] on input "checkbox" at bounding box center [197, 247] width 11 height 11
checkbox input "false"
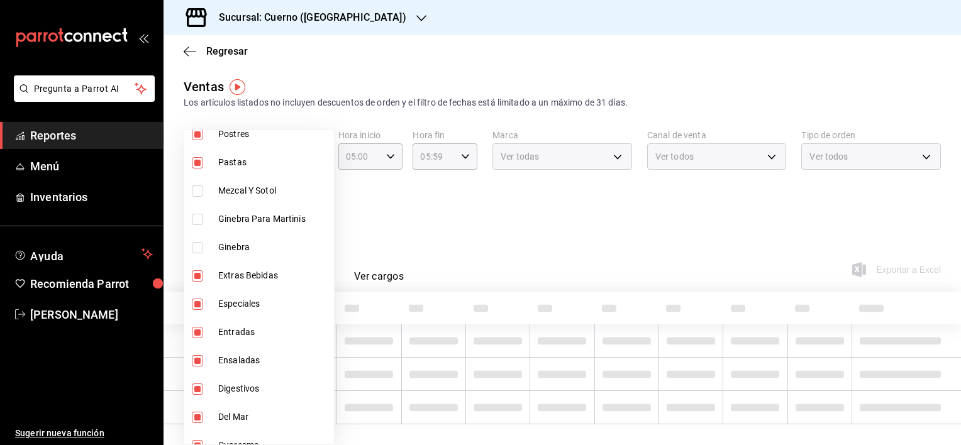
click at [196, 284] on li "Extras Bebidas" at bounding box center [259, 276] width 150 height 28
type input "a99b9eb1-d5e4-4ca6-a53e-4c42022e859a,40200ad2-05ee-40da-8aed-aa69b068bb72,d59d3…"
checkbox input "false"
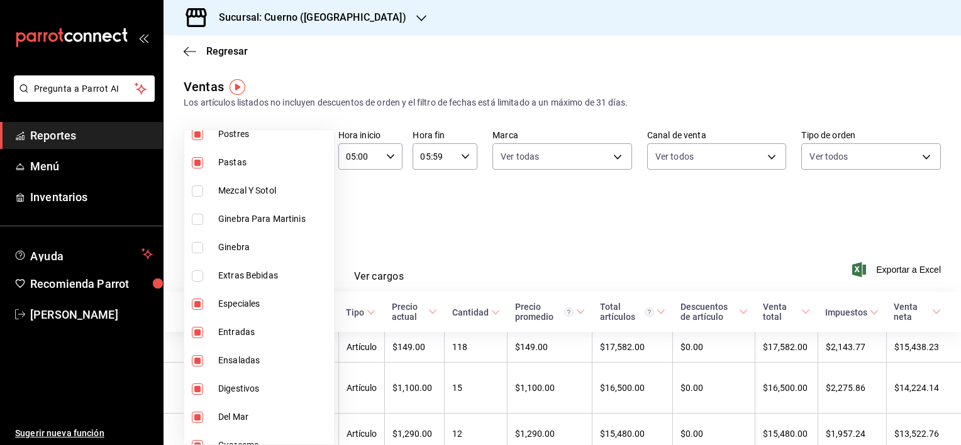
click at [199, 304] on input "checkbox" at bounding box center [197, 304] width 11 height 11
checkbox input "false"
type input "a99b9eb1-d5e4-4ca6-a53e-4c42022e859a,40200ad2-05ee-40da-8aed-aa69b068bb72,d59d3…"
click at [198, 389] on input "checkbox" at bounding box center [197, 389] width 11 height 11
checkbox input "false"
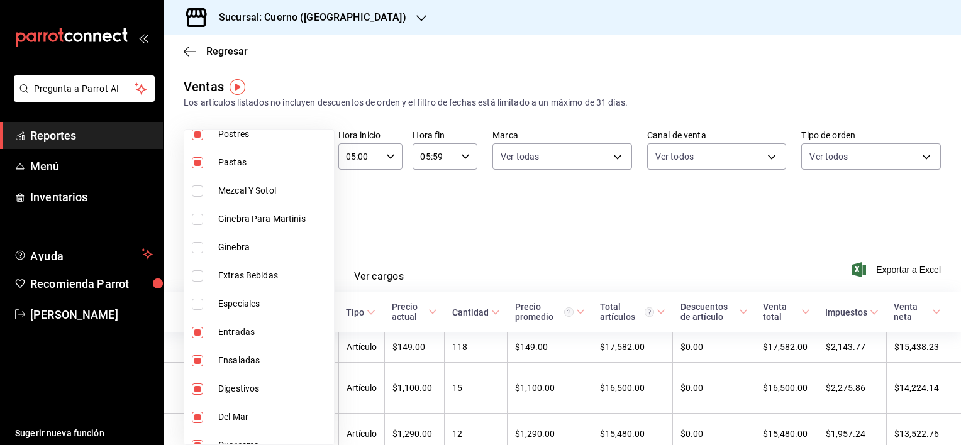
type input "a99b9eb1-d5e4-4ca6-a53e-4c42022e859a,40200ad2-05ee-40da-8aed-aa69b068bb72,d59d3…"
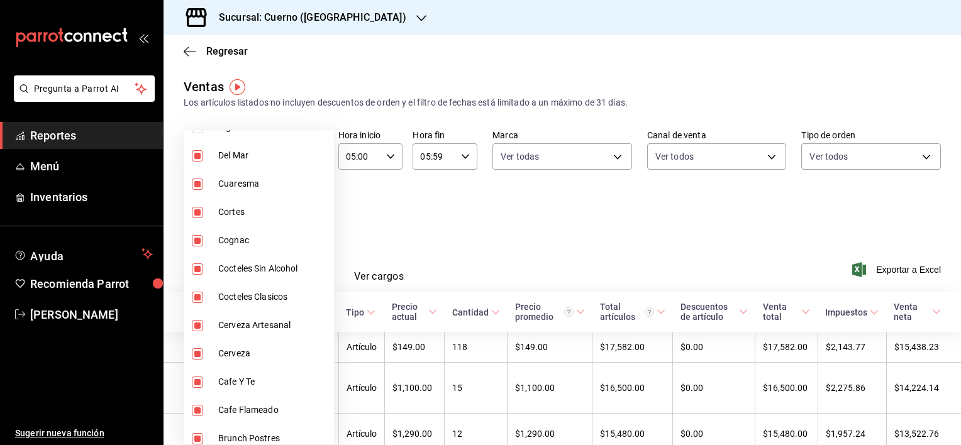
scroll to position [1062, 0]
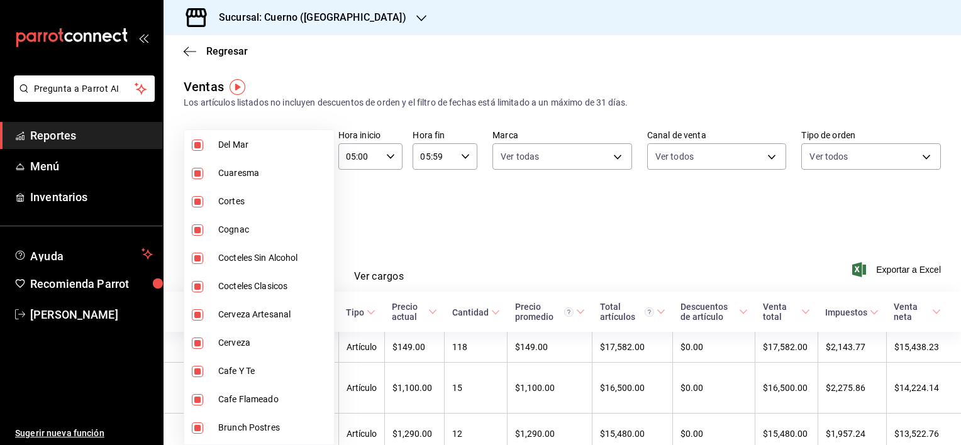
click at [197, 229] on input "checkbox" at bounding box center [197, 230] width 11 height 11
checkbox input "false"
type input "a99b9eb1-d5e4-4ca6-a53e-4c42022e859a,40200ad2-05ee-40da-8aed-aa69b068bb72,d59d3…"
click at [199, 254] on input "checkbox" at bounding box center [197, 258] width 11 height 11
checkbox input "false"
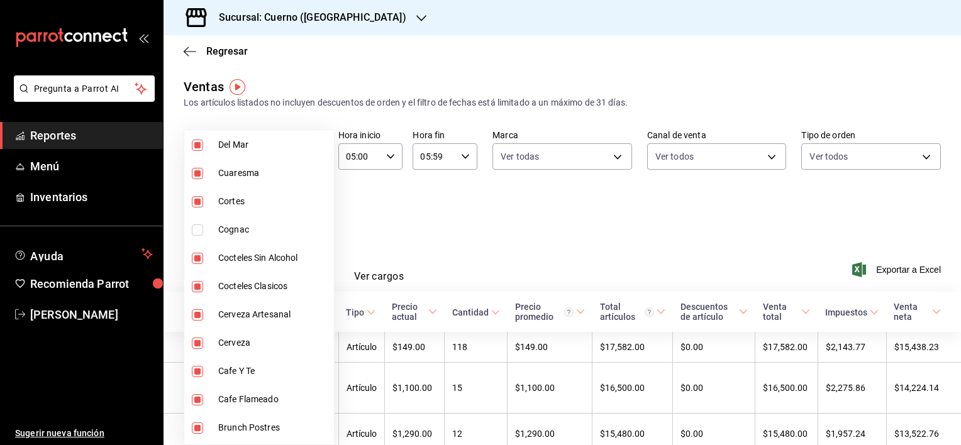
type input "a99b9eb1-d5e4-4ca6-a53e-4c42022e859a,40200ad2-05ee-40da-8aed-aa69b068bb72,d59d3…"
click at [199, 287] on input "checkbox" at bounding box center [197, 286] width 11 height 11
checkbox input "false"
type input "a99b9eb1-d5e4-4ca6-a53e-4c42022e859a,40200ad2-05ee-40da-8aed-aa69b068bb72,d59d3…"
click at [199, 312] on input "checkbox" at bounding box center [197, 314] width 11 height 11
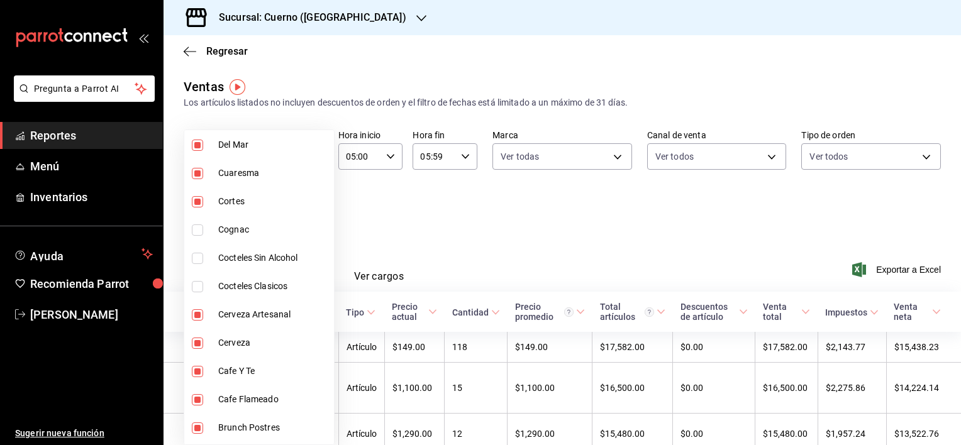
checkbox input "false"
type input "a99b9eb1-d5e4-4ca6-a53e-4c42022e859a,40200ad2-05ee-40da-8aed-aa69b068bb72,d59d3…"
click at [196, 339] on input "checkbox" at bounding box center [197, 343] width 11 height 11
checkbox input "false"
type input "a99b9eb1-d5e4-4ca6-a53e-4c42022e859a,40200ad2-05ee-40da-8aed-aa69b068bb72,d59d3…"
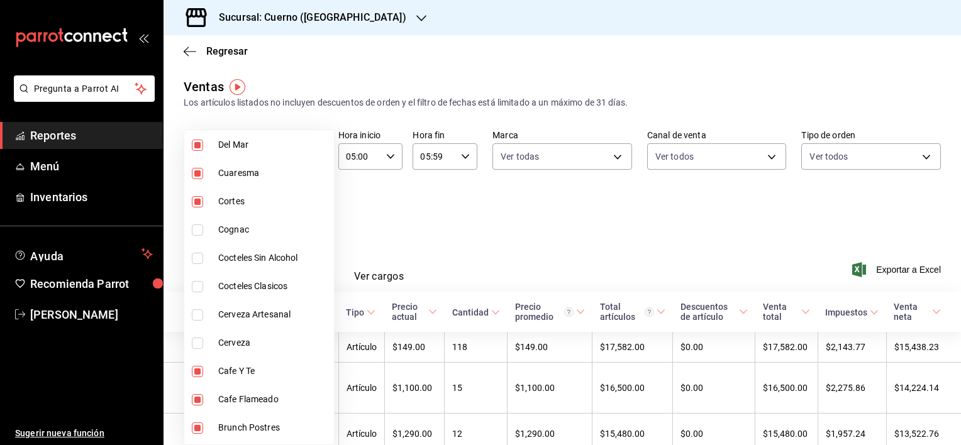
click at [199, 367] on input "checkbox" at bounding box center [197, 371] width 11 height 11
checkbox input "false"
type input "a99b9eb1-d5e4-4ca6-a53e-4c42022e859a,40200ad2-05ee-40da-8aed-aa69b068bb72,d59d3…"
click at [202, 399] on input "checkbox" at bounding box center [197, 399] width 11 height 11
checkbox input "false"
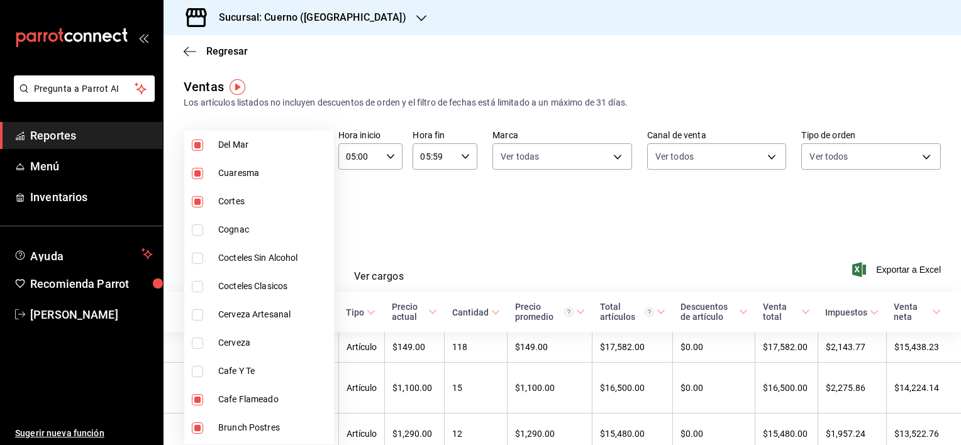
type input "a99b9eb1-d5e4-4ca6-a53e-4c42022e859a,40200ad2-05ee-40da-8aed-aa69b068bb72,d59d3…"
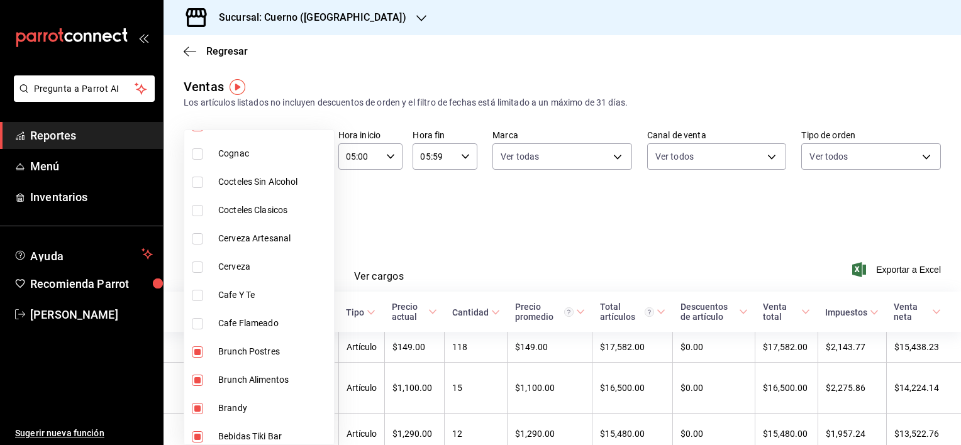
scroll to position [1172, 0]
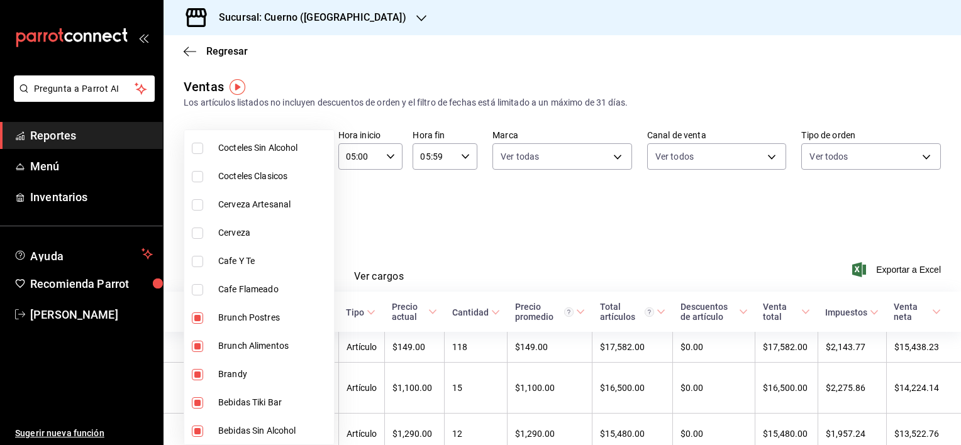
click at [201, 372] on input "checkbox" at bounding box center [197, 374] width 11 height 11
checkbox input "false"
type input "a99b9eb1-d5e4-4ca6-a53e-4c42022e859a,40200ad2-05ee-40da-8aed-aa69b068bb72,d59d3…"
click at [194, 404] on input "checkbox" at bounding box center [197, 402] width 11 height 11
checkbox input "false"
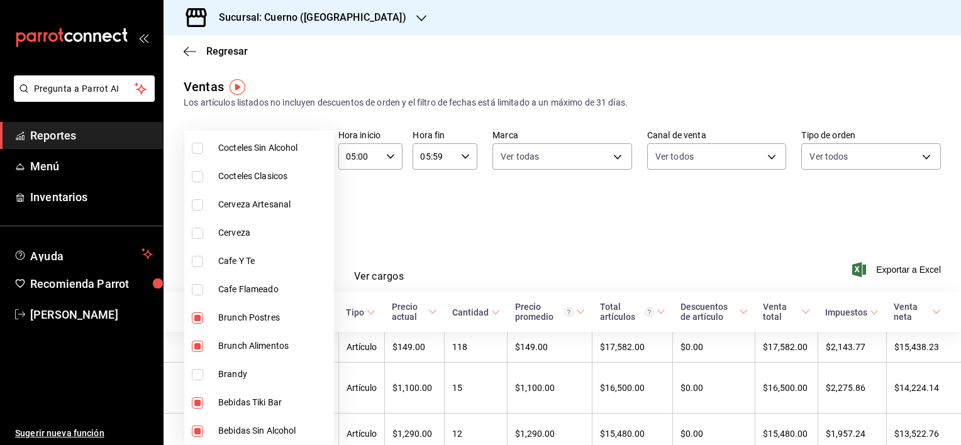
type input "a99b9eb1-d5e4-4ca6-a53e-4c42022e859a,40200ad2-05ee-40da-8aed-aa69b068bb72,d59d3…"
click at [199, 431] on input "checkbox" at bounding box center [197, 431] width 11 height 11
checkbox input "false"
type input "a99b9eb1-d5e4-4ca6-a53e-4c42022e859a,40200ad2-05ee-40da-8aed-aa69b068bb72,d59d3…"
click at [498, 231] on div at bounding box center [480, 222] width 961 height 445
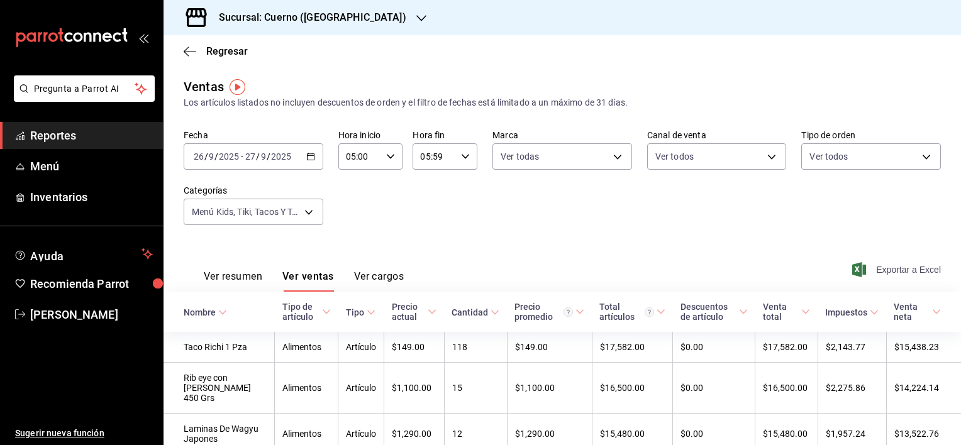
click at [892, 265] on span "Exportar a Excel" at bounding box center [898, 269] width 86 height 15
